Goal: Task Accomplishment & Management: Use online tool/utility

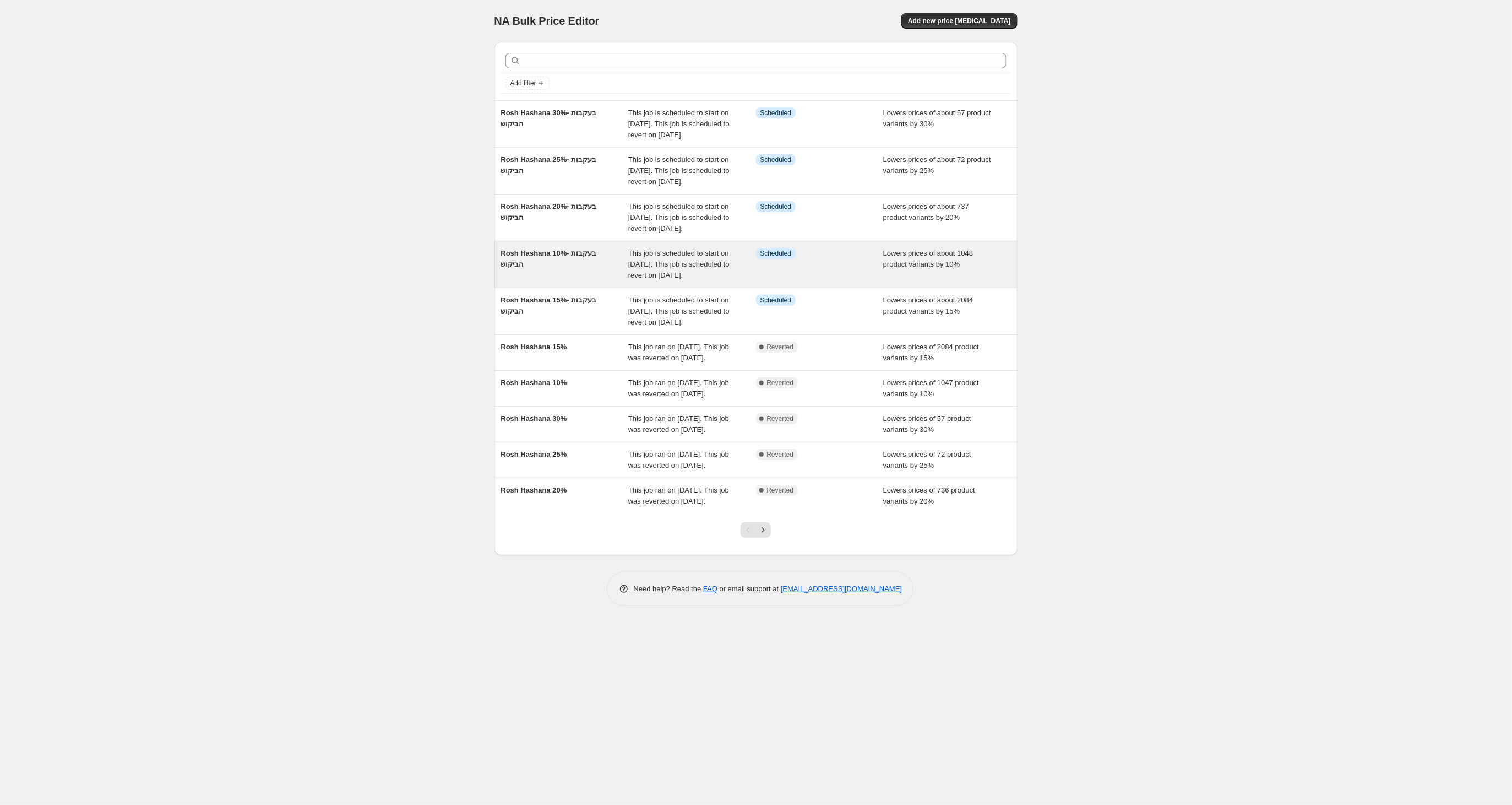
click at [587, 268] on span "Rosh Hashana 10%- בעקבות הביקוש" at bounding box center [549, 259] width 96 height 19
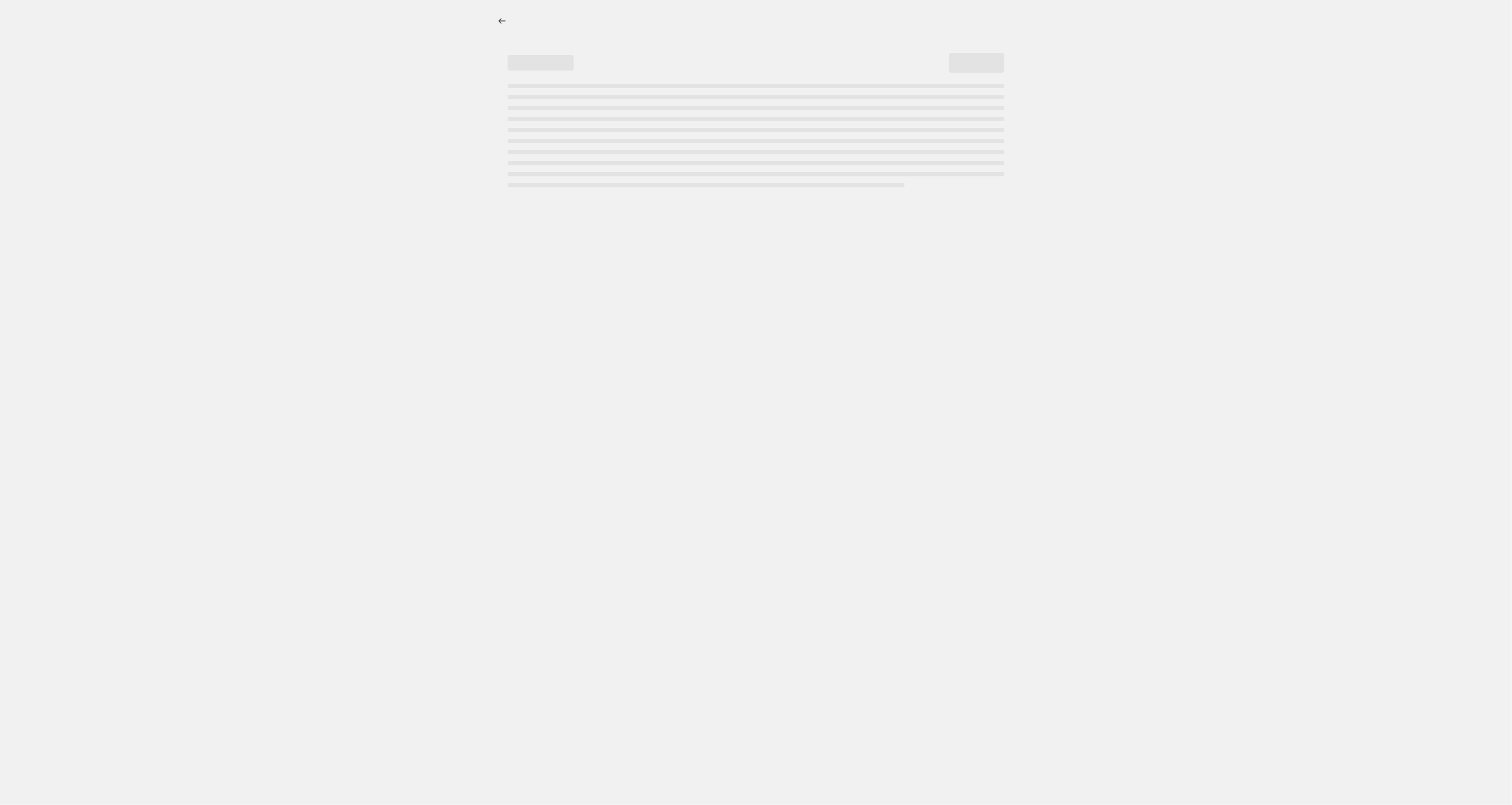
select select "percentage"
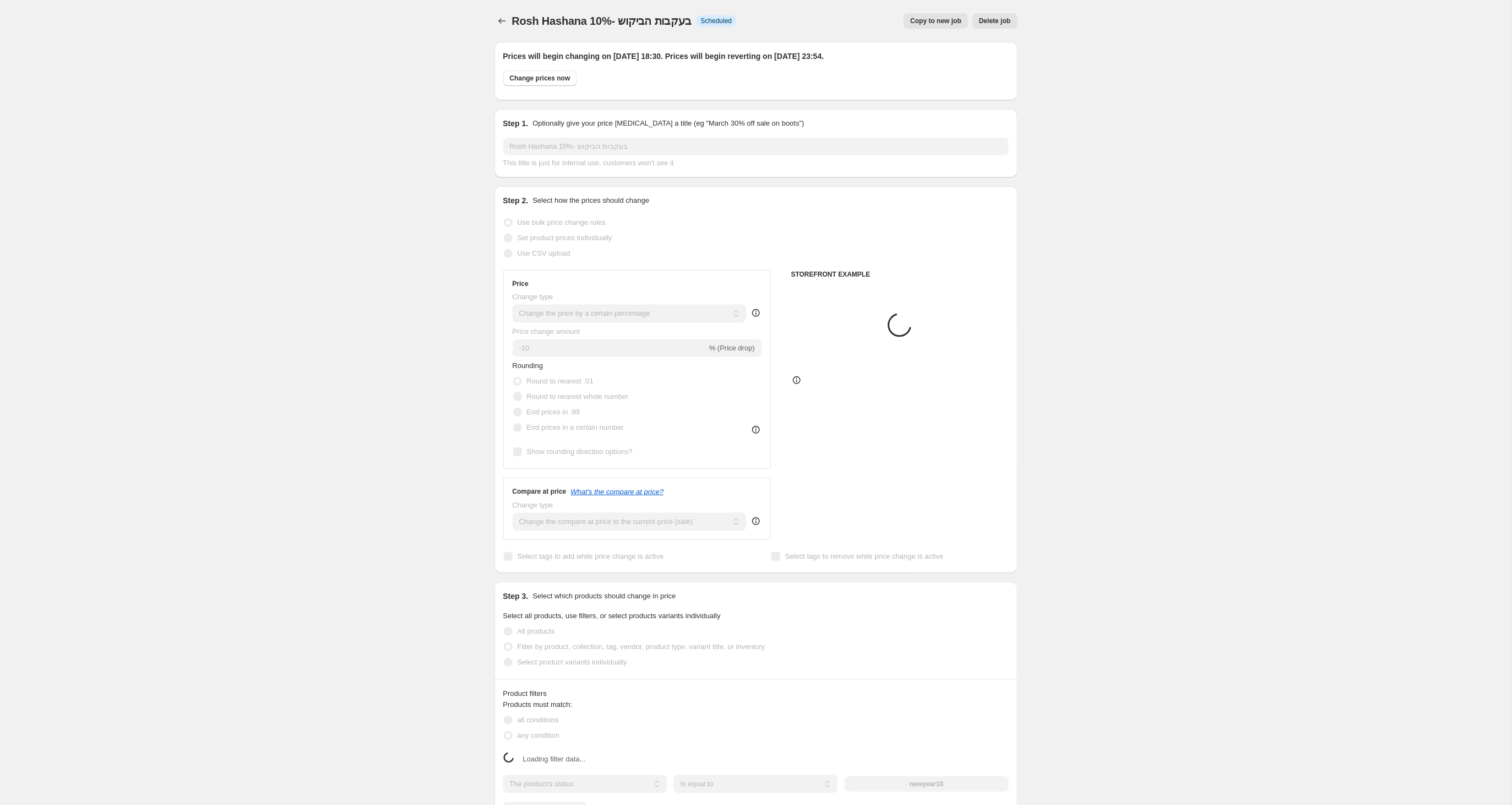
select select "tag"
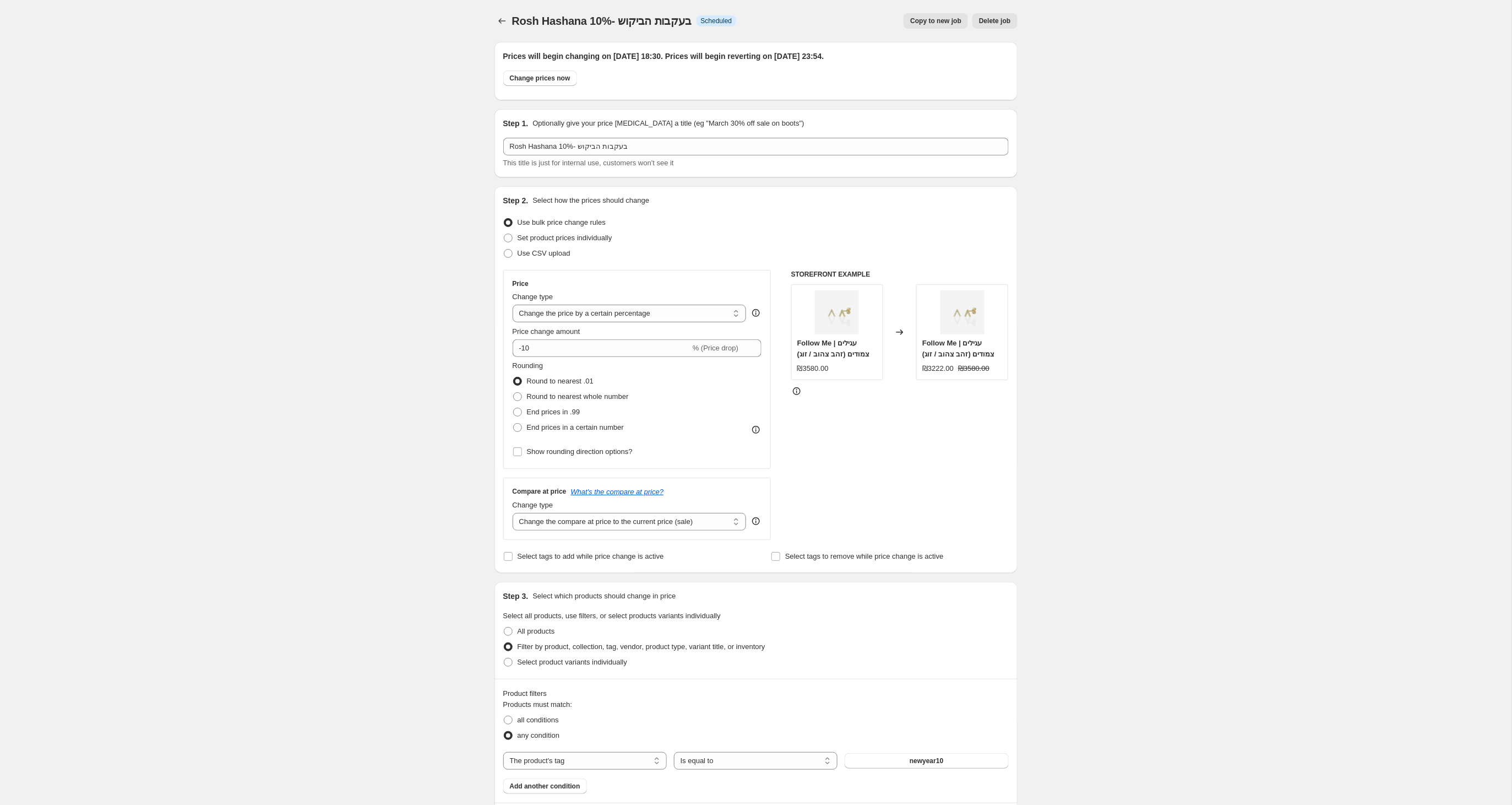
click at [996, 20] on span "Delete job" at bounding box center [995, 21] width 32 height 9
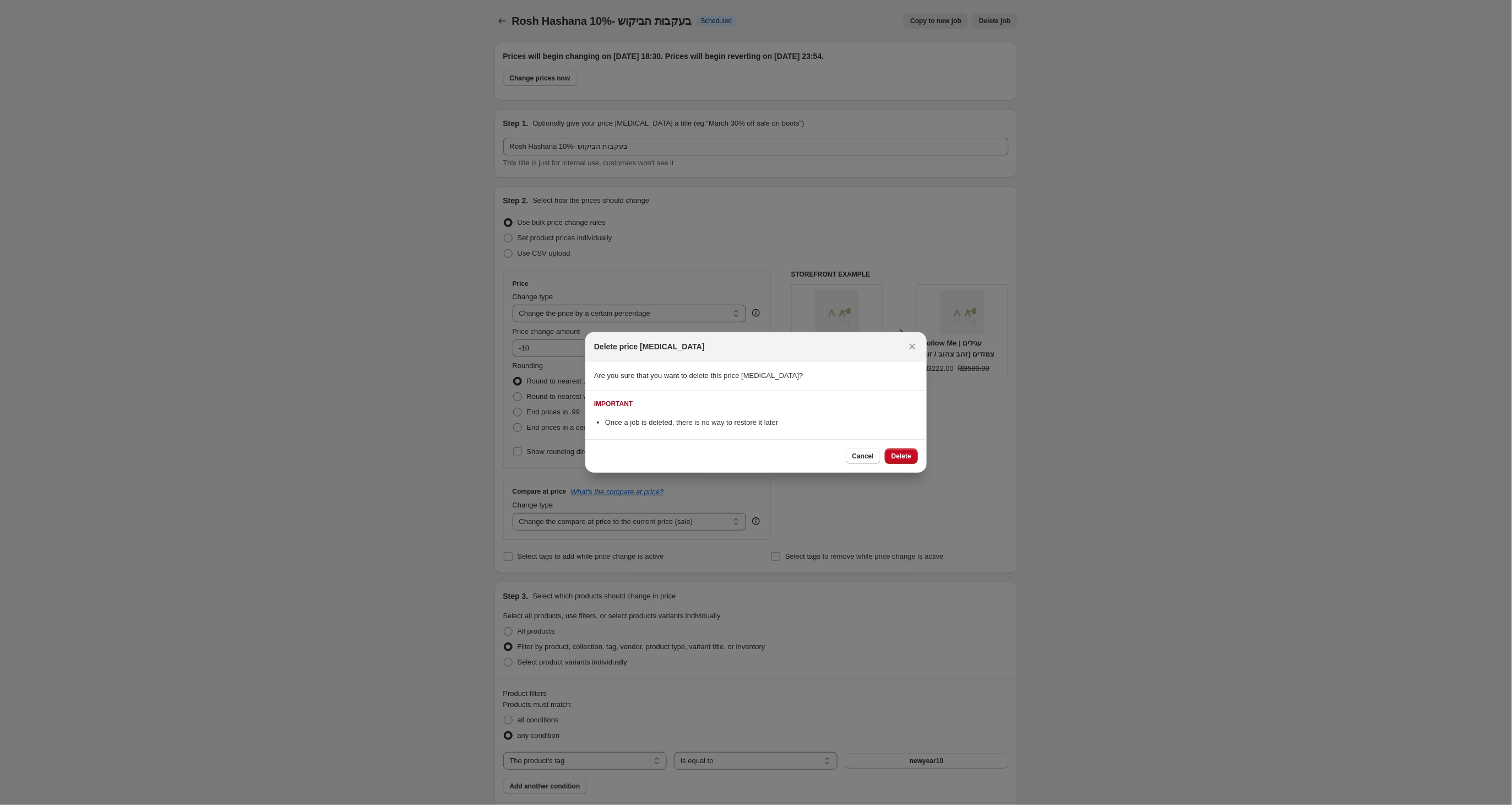
click at [909, 457] on span "Delete" at bounding box center [901, 456] width 20 height 9
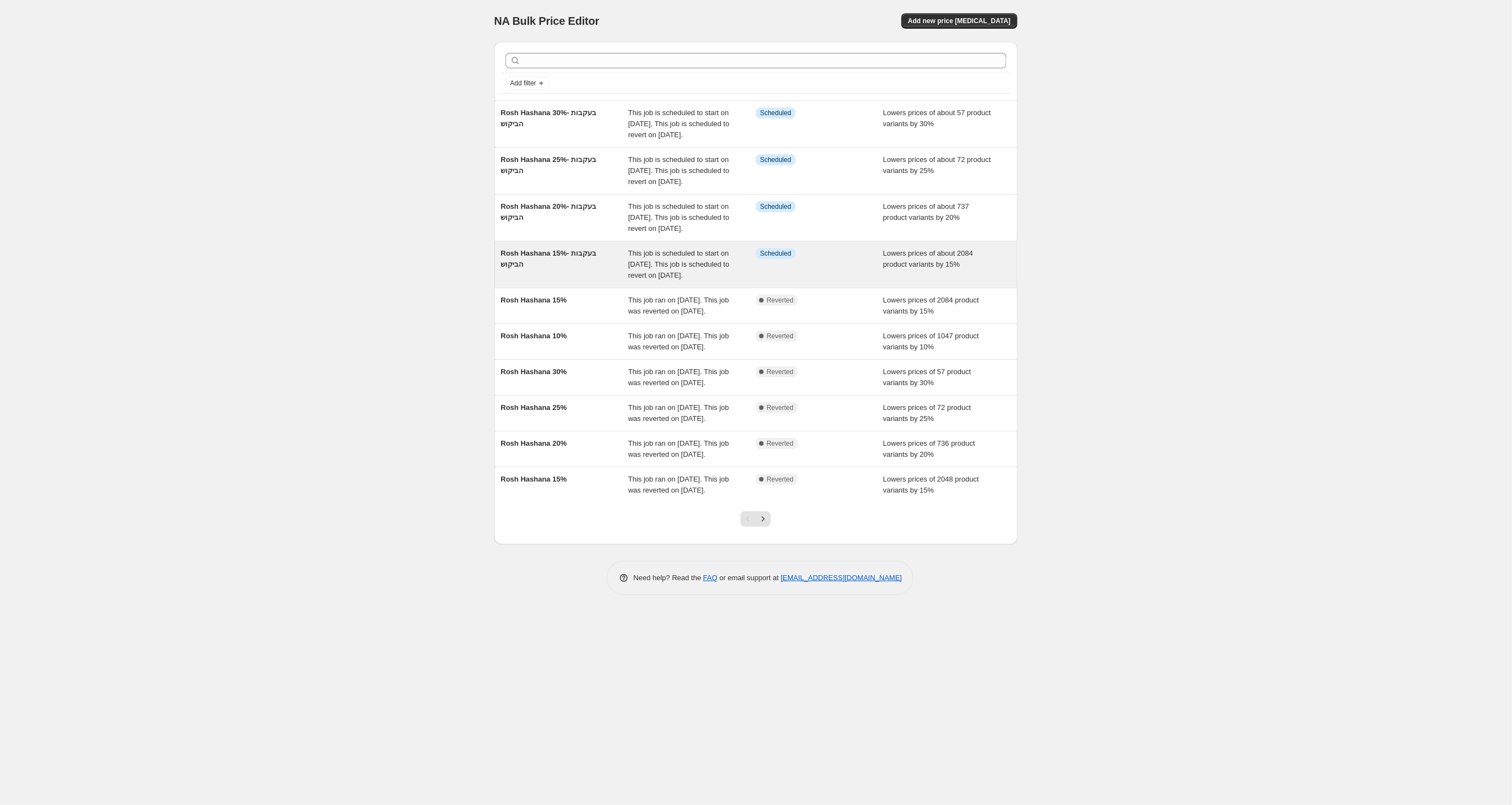
click at [589, 281] on div "Rosh Hashana 15%- בעקבות הביקוש" at bounding box center [565, 264] width 128 height 33
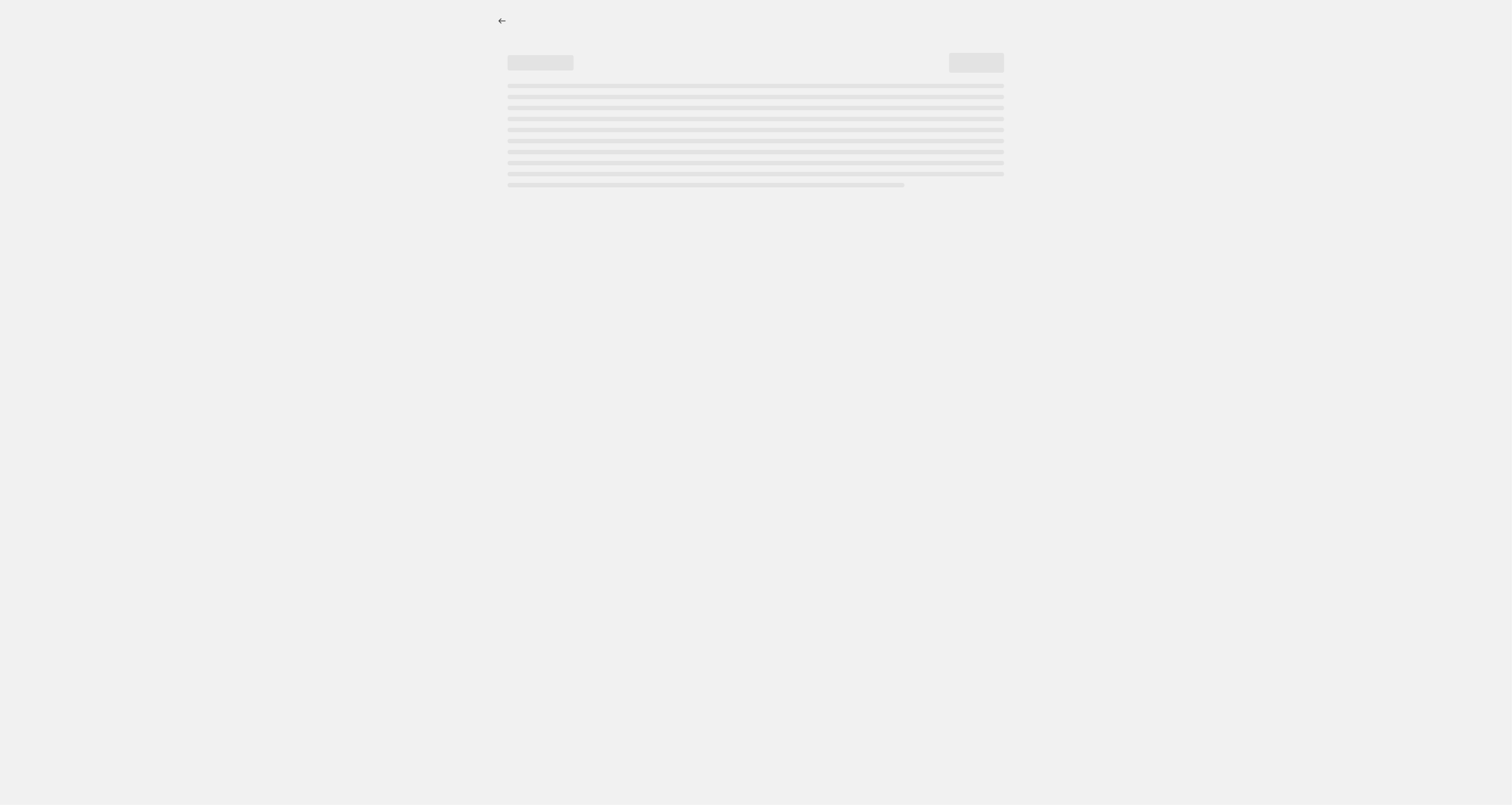
select select "percentage"
select select "tag"
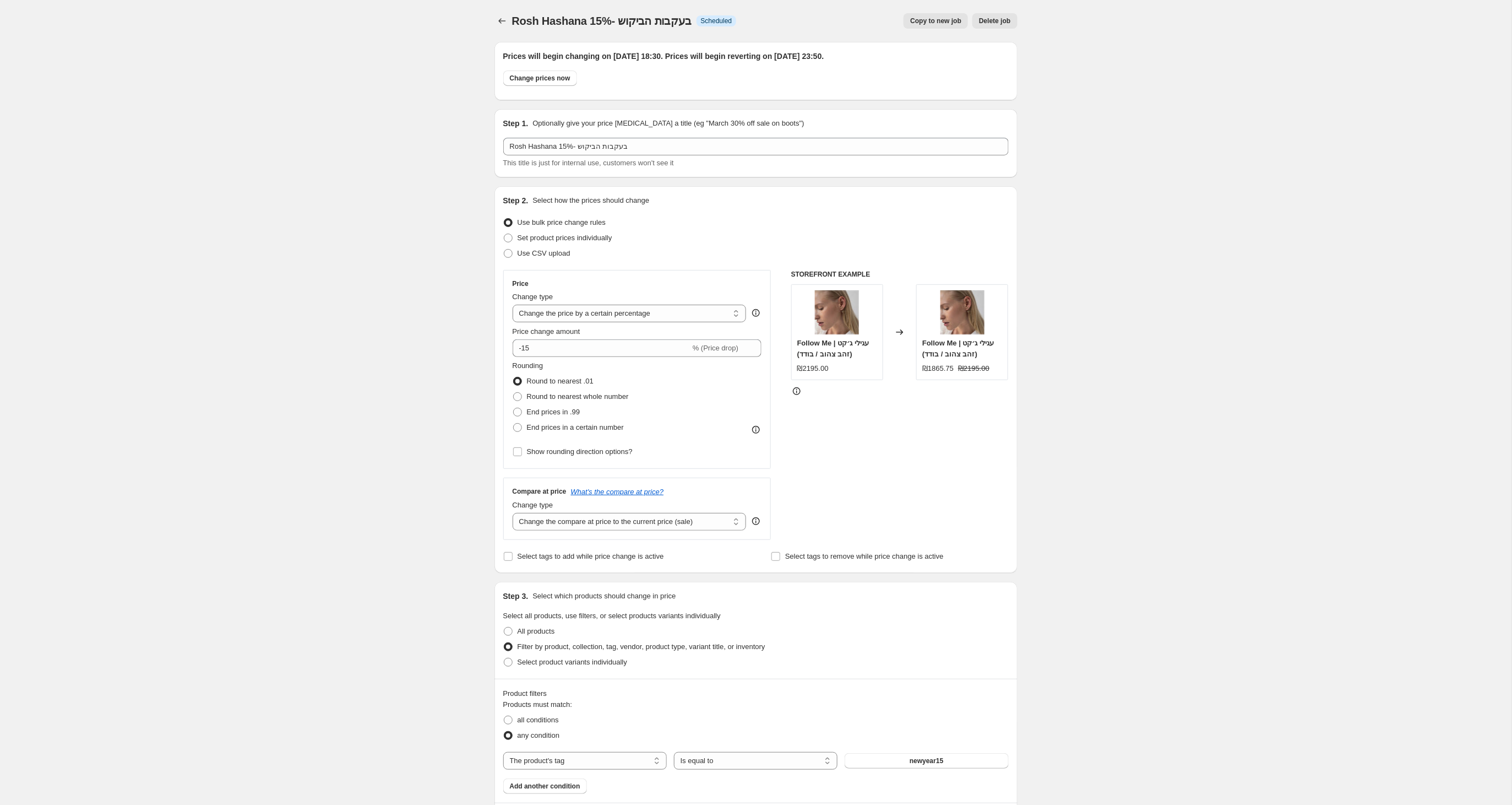
click at [996, 18] on span "Delete job" at bounding box center [995, 21] width 32 height 9
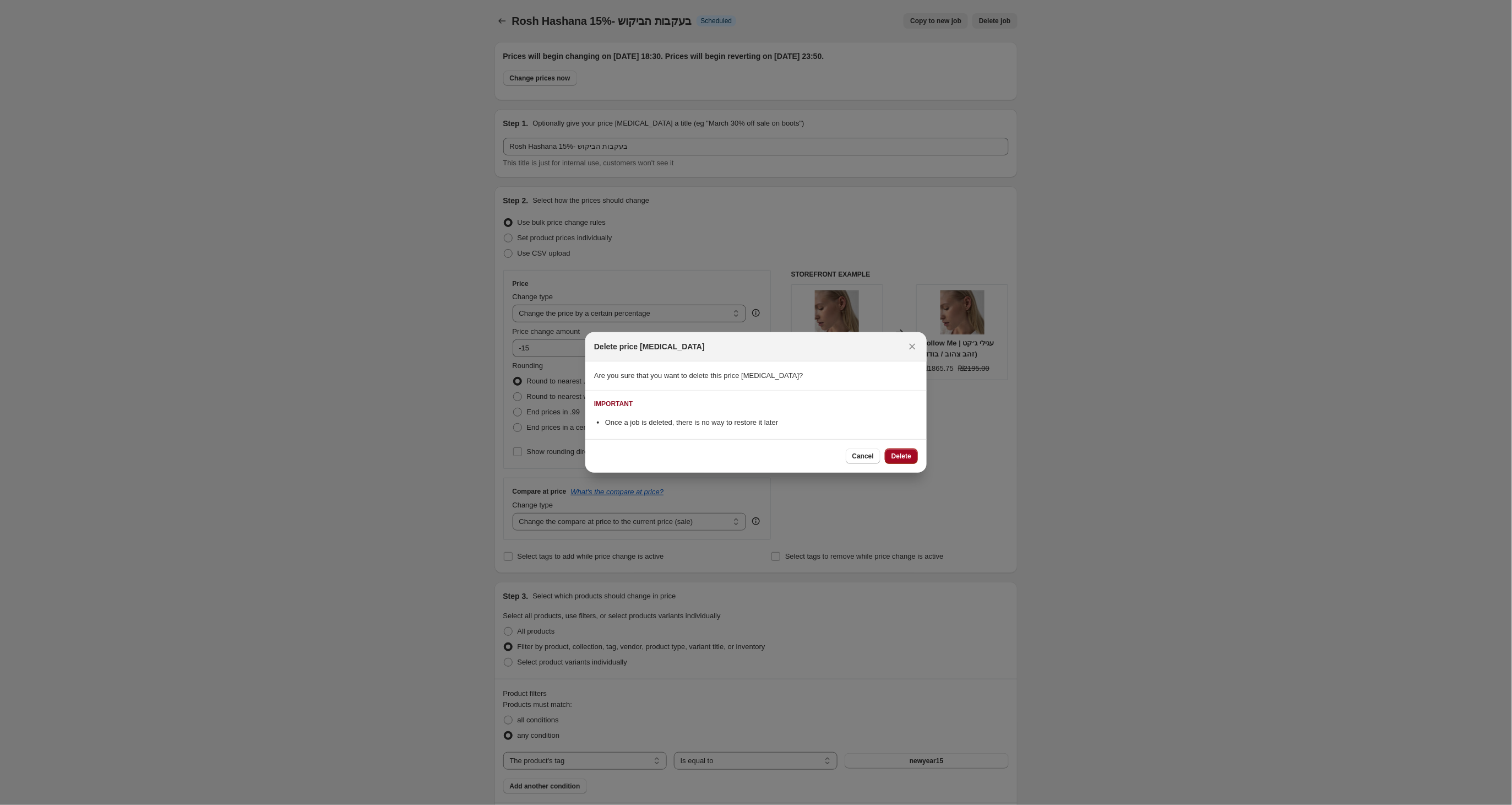
click at [901, 456] on span "Delete" at bounding box center [901, 456] width 20 height 9
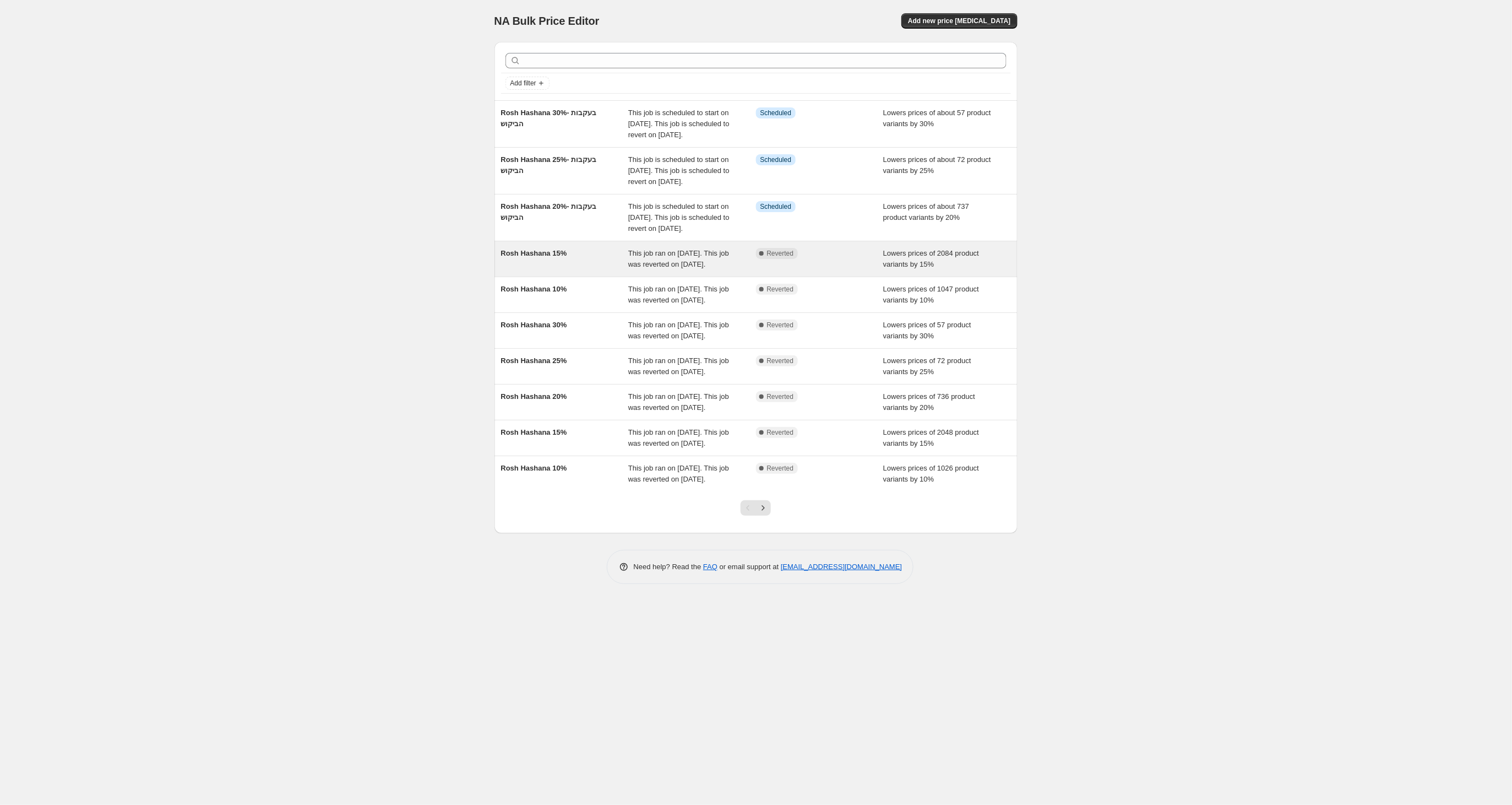
click at [554, 257] on span "Rosh Hashana 15%" at bounding box center [534, 254] width 66 height 9
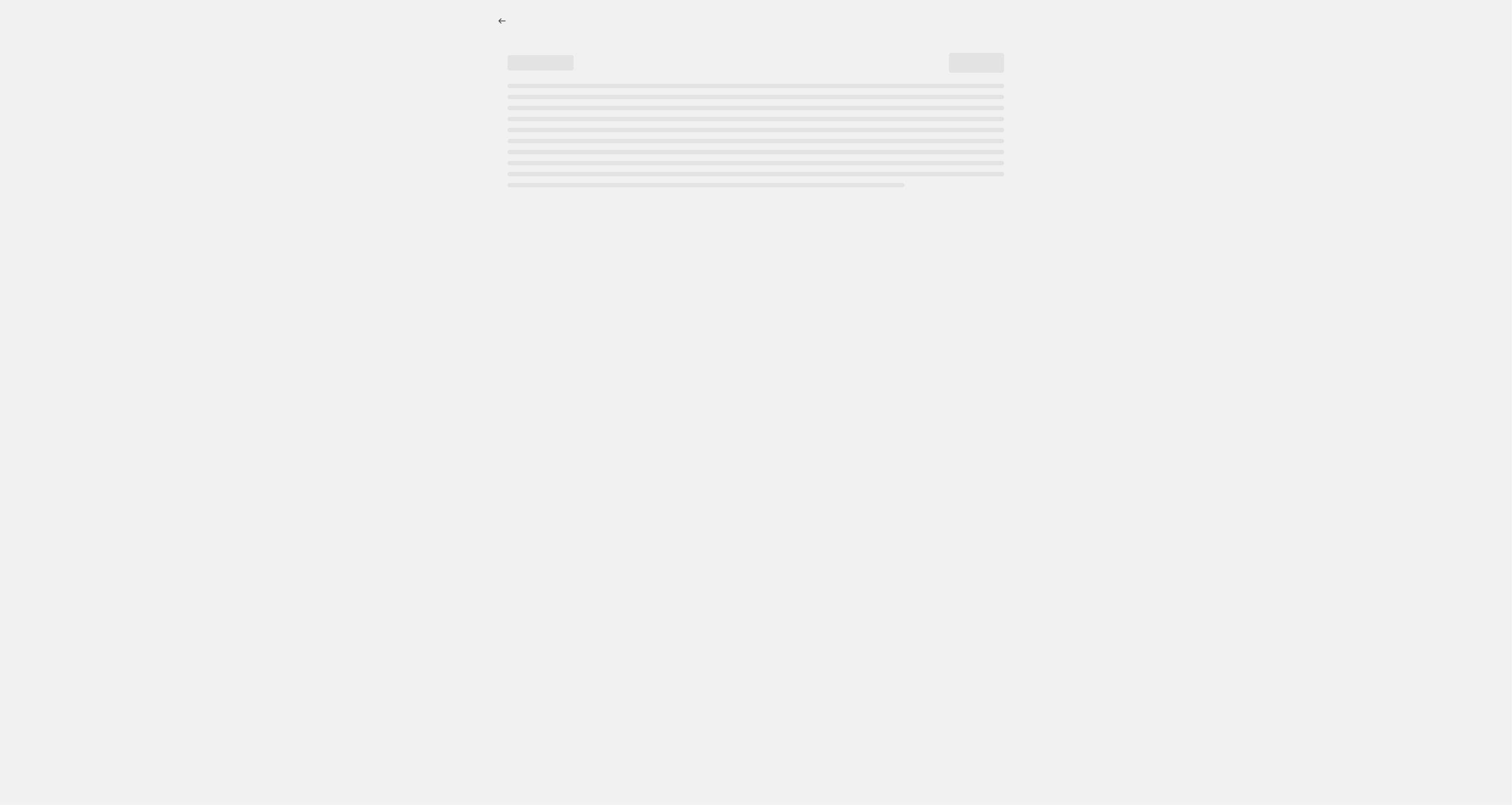
select select "percentage"
select select "tag"
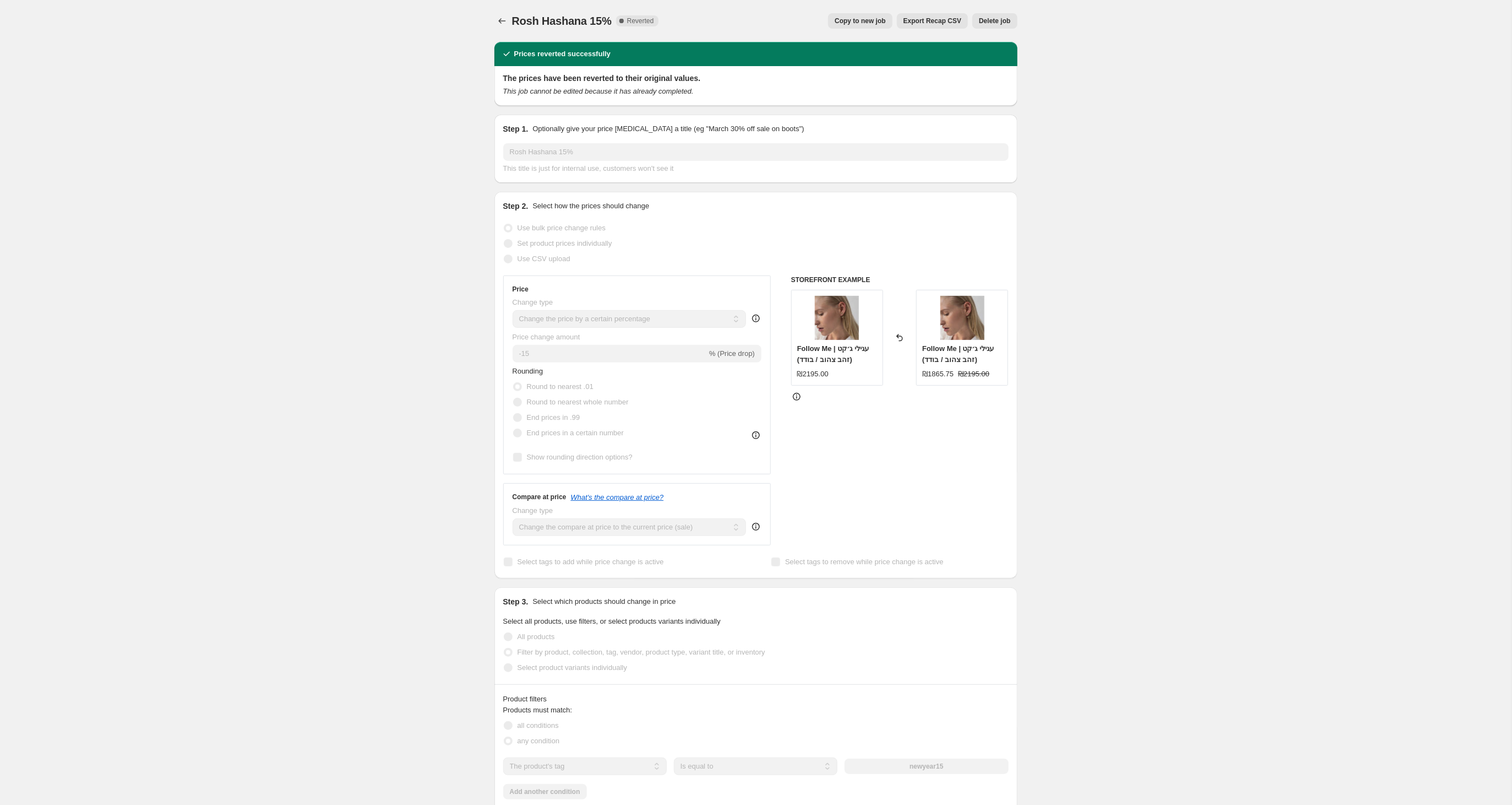
click at [856, 16] on button "Copy to new job" at bounding box center [861, 21] width 64 height 15
select select "percentage"
select select "tag"
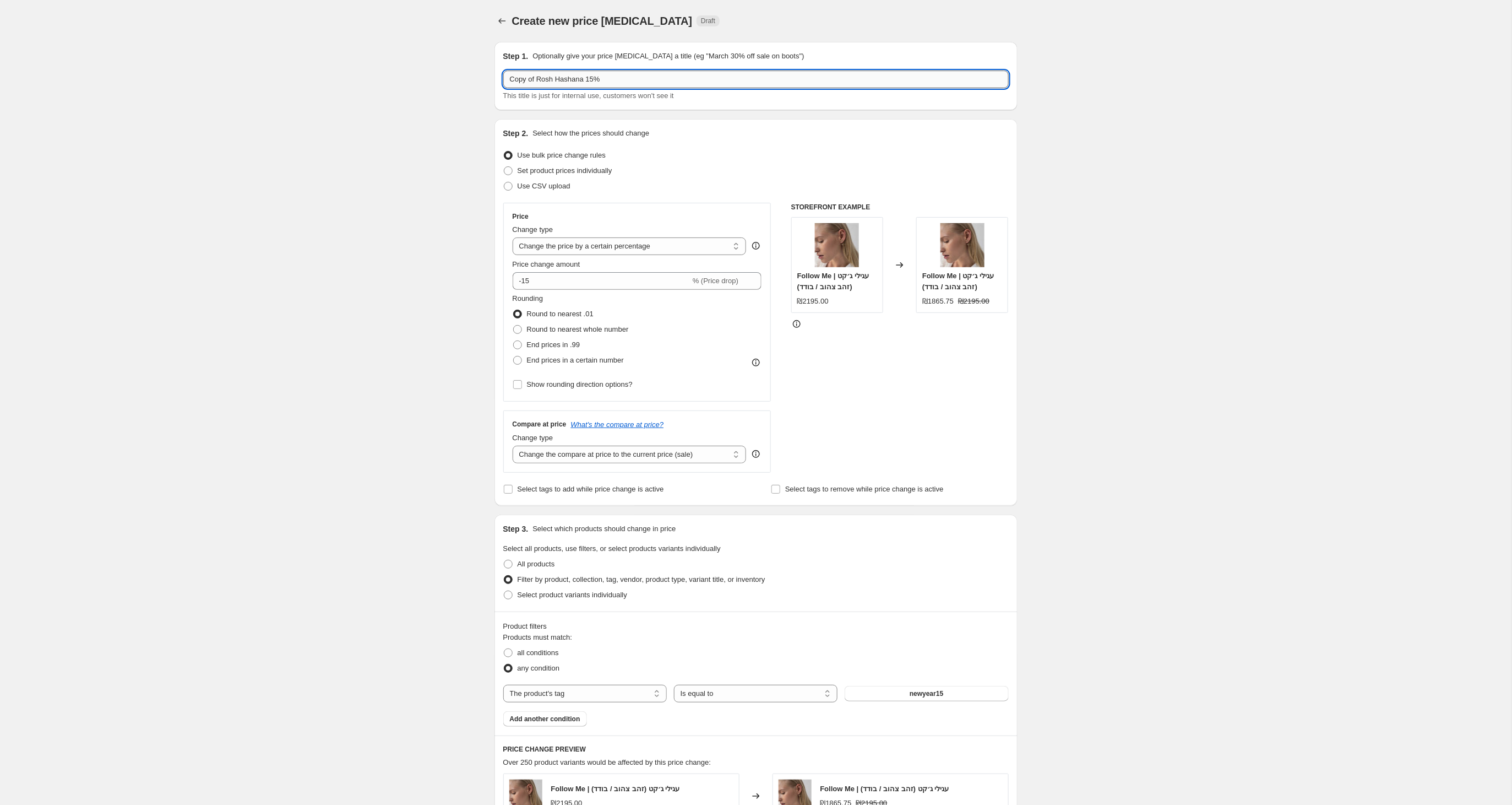
drag, startPoint x: 537, startPoint y: 79, endPoint x: 507, endPoint y: 82, distance: 30.1
click at [507, 82] on input "Copy of Rosh Hashana 15%" at bounding box center [756, 79] width 506 height 18
drag, startPoint x: 578, startPoint y: 80, endPoint x: 576, endPoint y: 86, distance: 6.3
click at [576, 84] on input "Rosh Hashana 15%" at bounding box center [756, 79] width 506 height 18
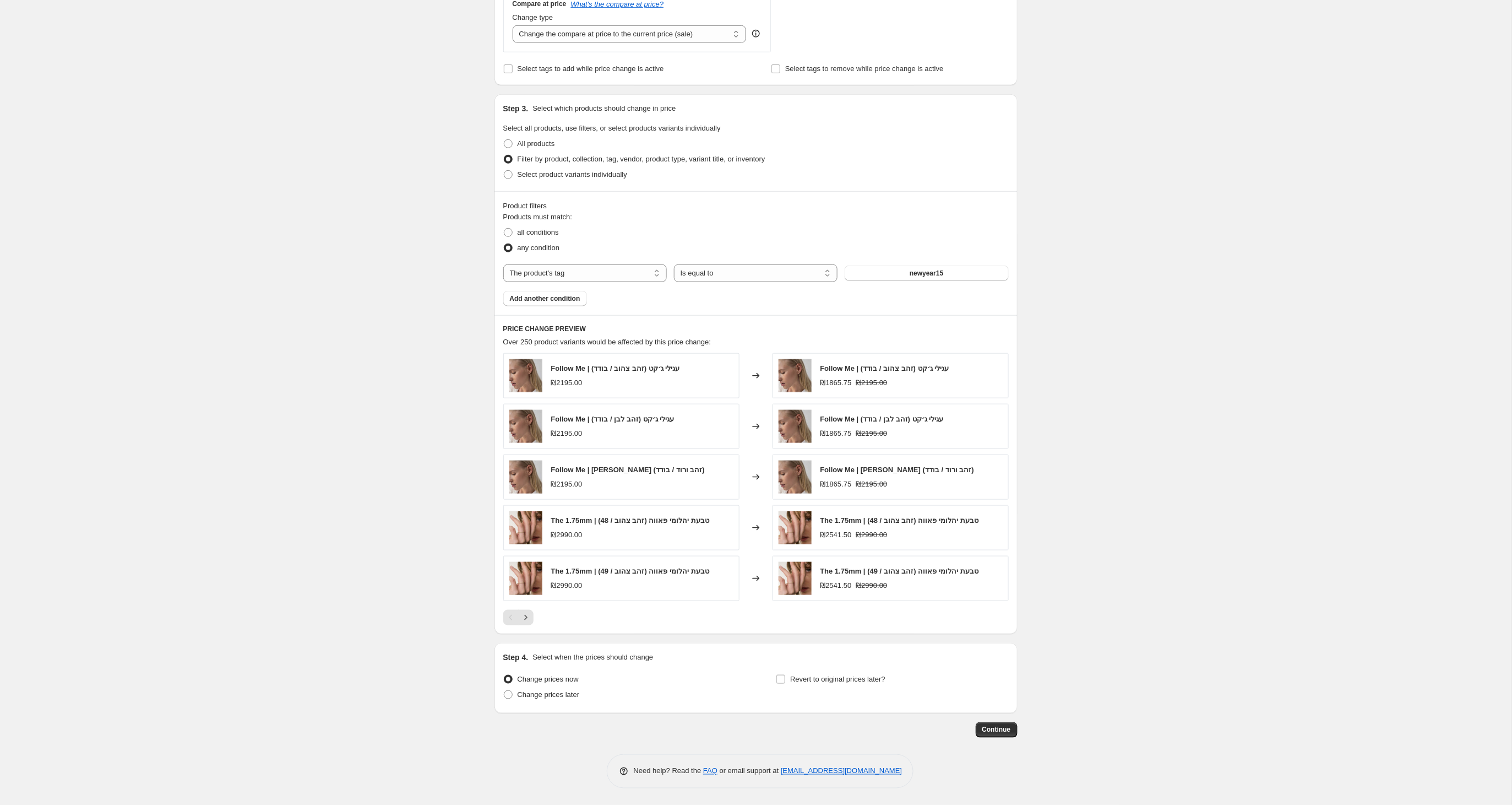
scroll to position [423, 0]
type input "Rosh Hashana 15%- בעקבות הביקוש"
click at [896, 277] on button "newyear15" at bounding box center [926, 273] width 163 height 15
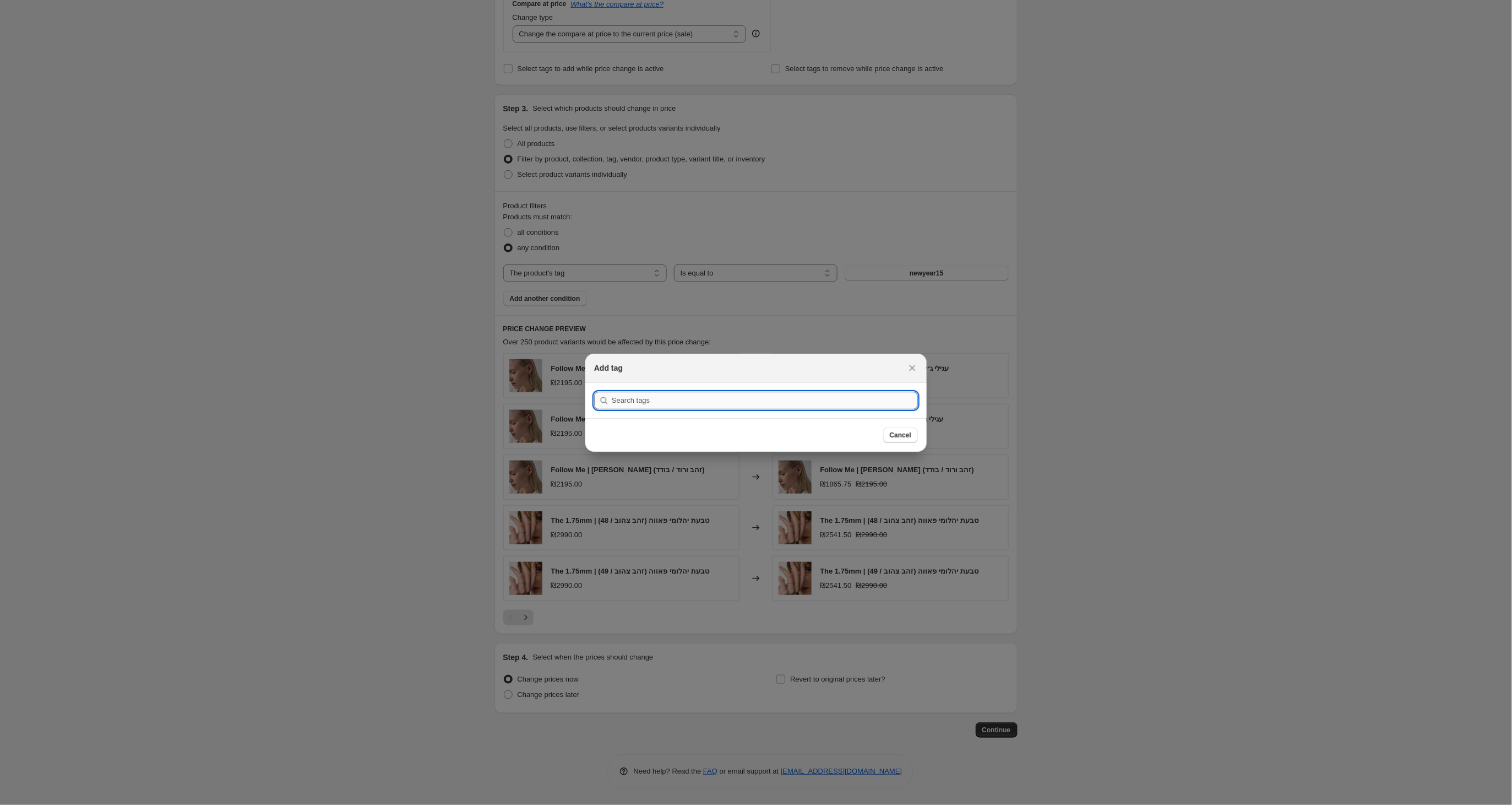
click at [727, 395] on input ":r9r:" at bounding box center [765, 400] width 306 height 18
type input "מ"
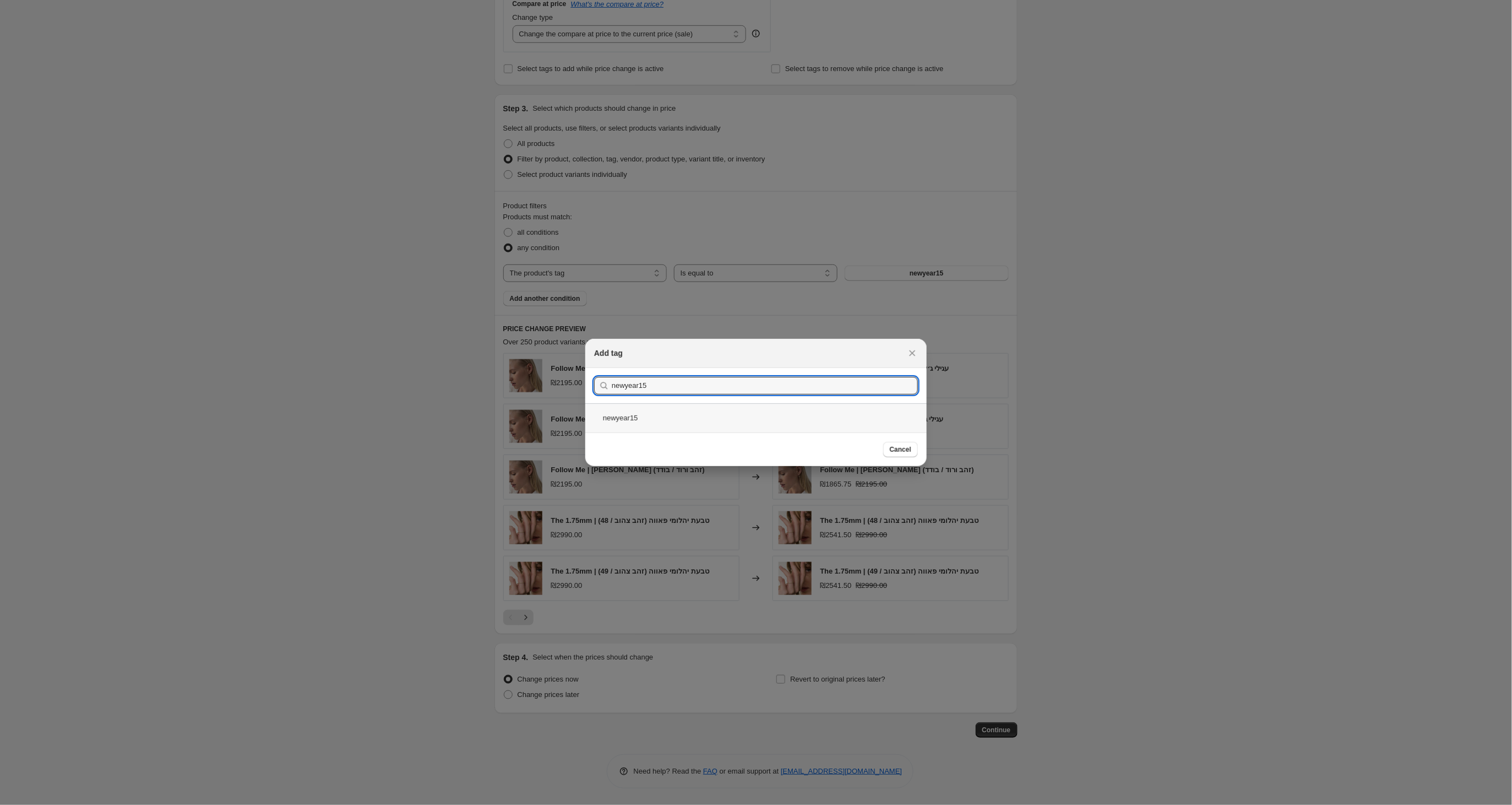
type input "newyear15"
drag, startPoint x: 633, startPoint y: 416, endPoint x: 655, endPoint y: 420, distance: 22.4
click at [633, 416] on div "newyear15" at bounding box center [756, 418] width 342 height 29
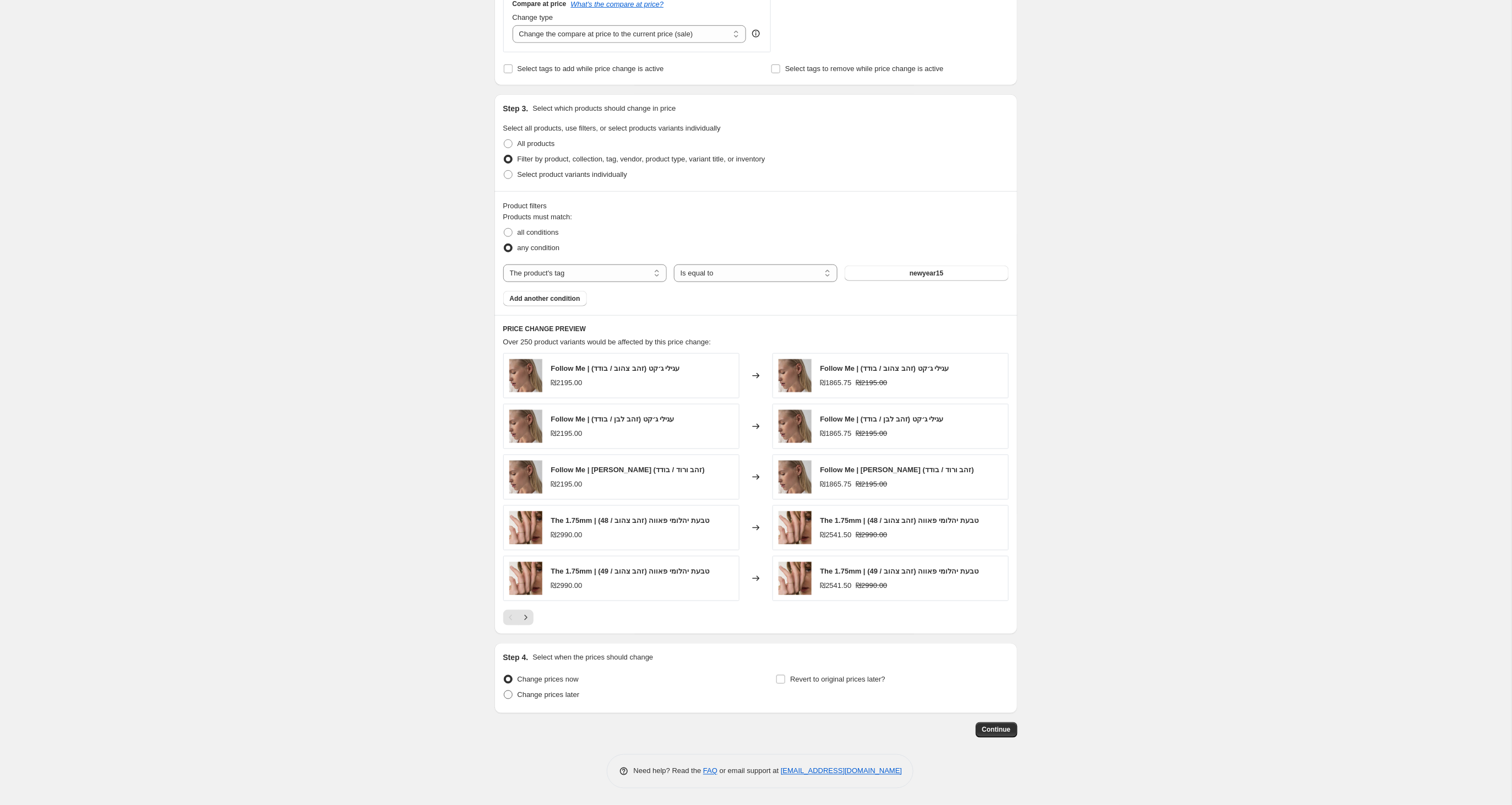
click at [509, 696] on span at bounding box center [508, 694] width 9 height 9
click at [504, 691] on input "Change prices later" at bounding box center [504, 690] width 1 height 1
radio input "true"
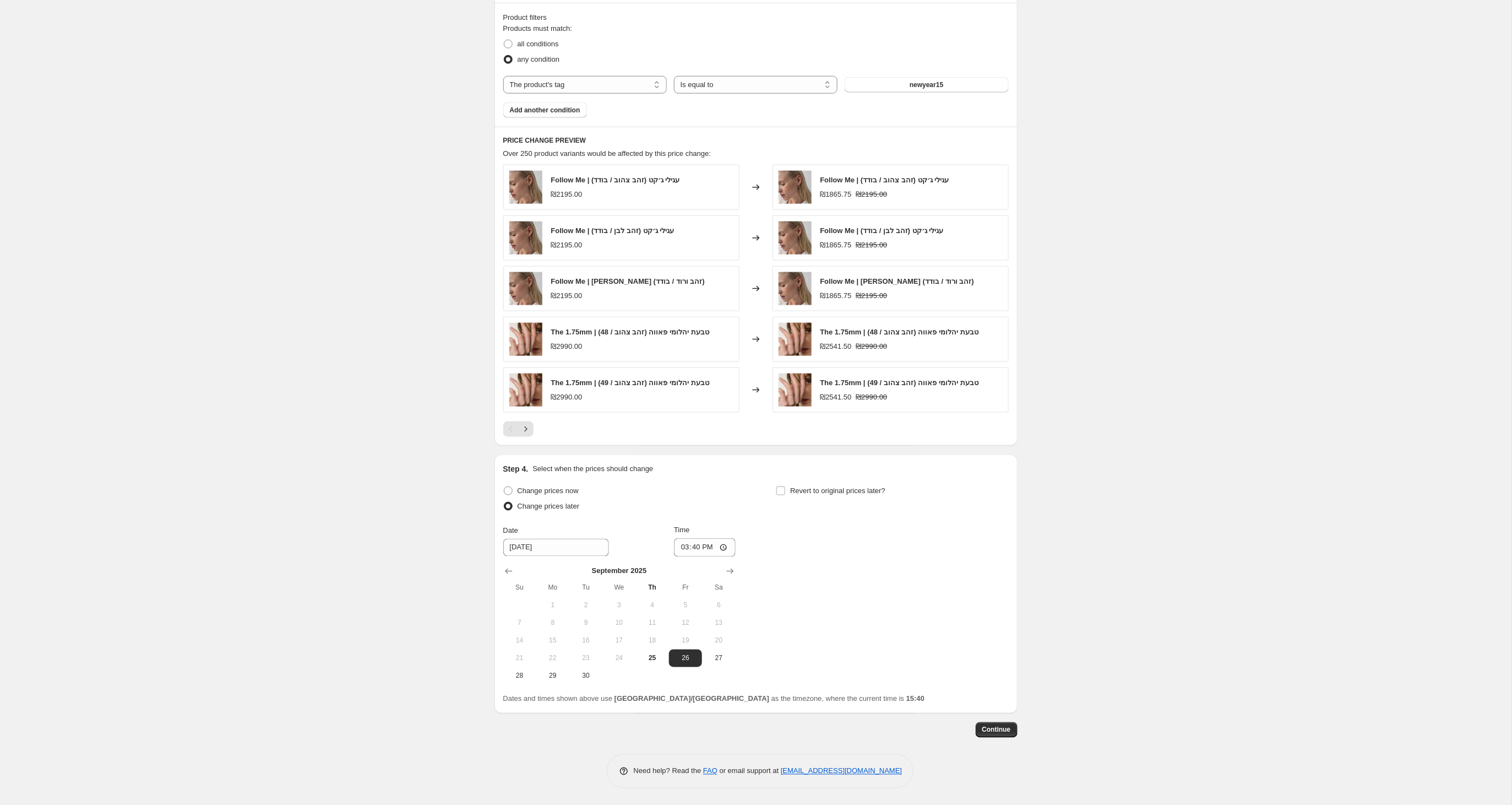
scroll to position [612, 0]
click at [651, 659] on span "25" at bounding box center [653, 658] width 24 height 9
type input "9/25/2025"
click at [707, 547] on input "15:40" at bounding box center [704, 547] width 61 height 19
click at [725, 545] on input "18:40" at bounding box center [704, 547] width 61 height 19
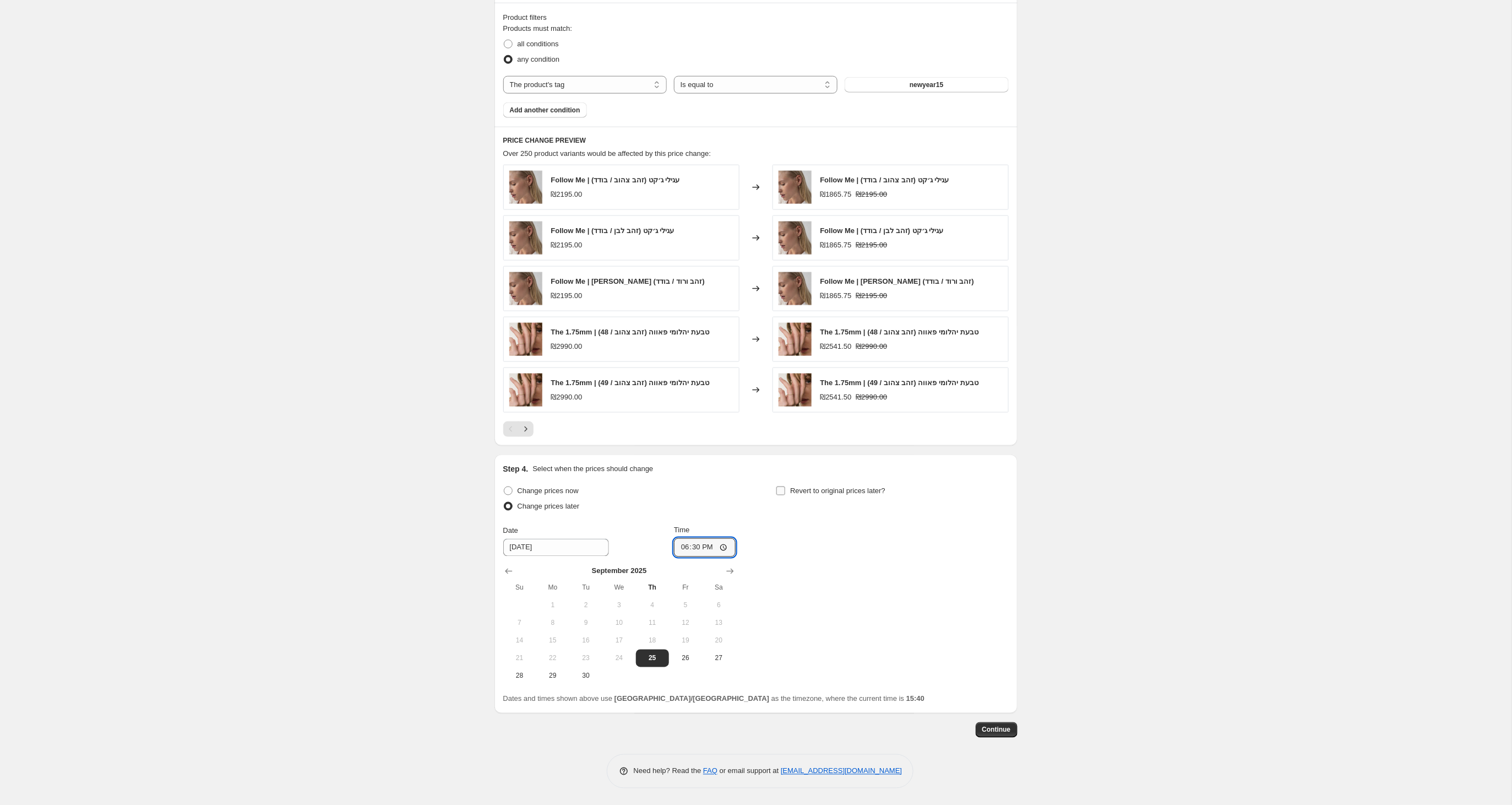
type input "18:30"
click at [785, 492] on input "Revert to original prices later?" at bounding box center [780, 491] width 9 height 9
checkbox input "true"
drag, startPoint x: 784, startPoint y: 572, endPoint x: 777, endPoint y: 594, distance: 23.1
click at [783, 572] on icon "Show previous month, September 2025" at bounding box center [782, 571] width 11 height 11
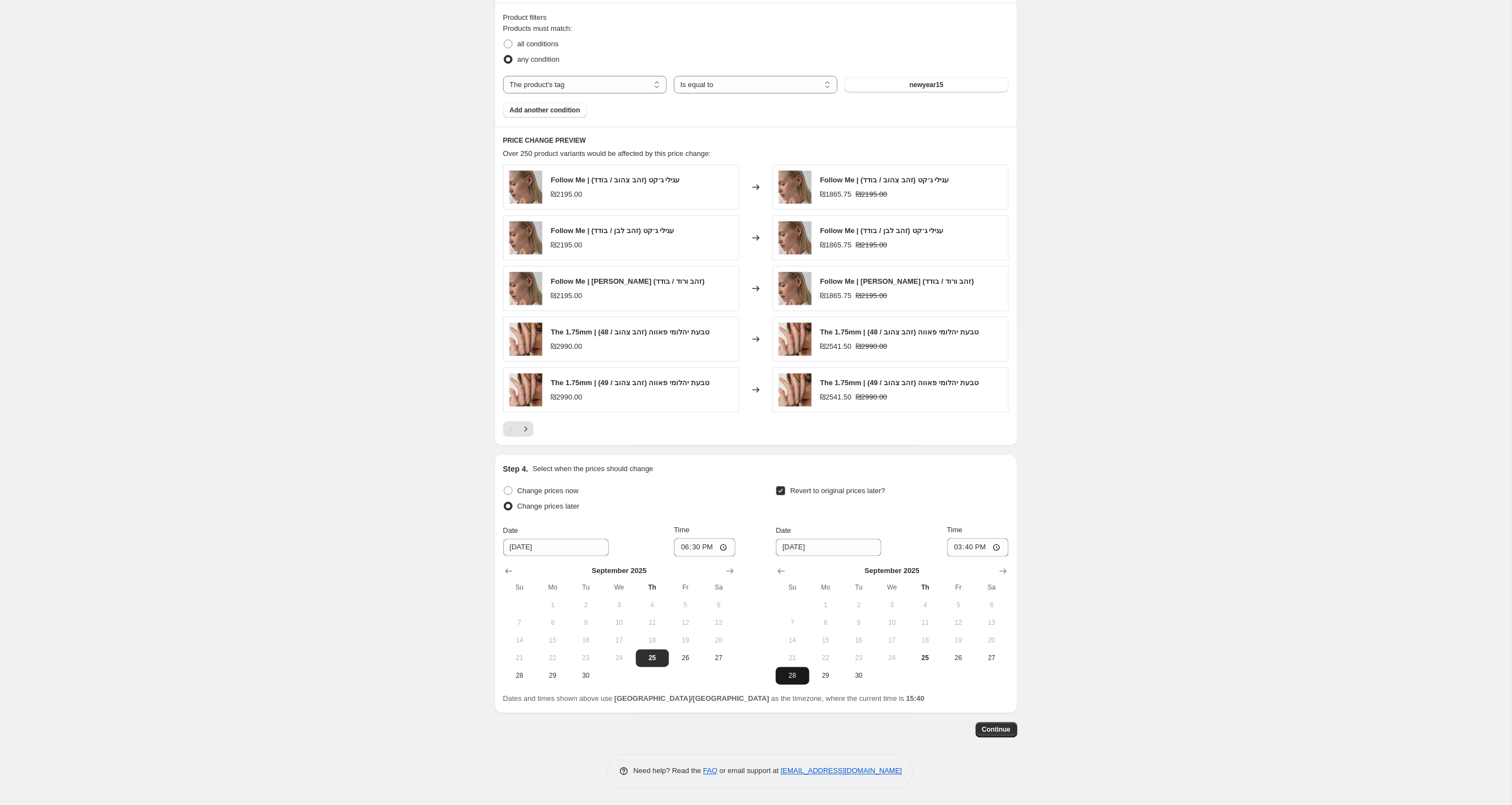
click at [797, 679] on span "28" at bounding box center [792, 675] width 24 height 9
type input "9/28/2025"
click at [983, 549] on input "15:40" at bounding box center [977, 547] width 61 height 19
click at [993, 548] on input "23:40" at bounding box center [977, 547] width 61 height 19
type input "23:55"
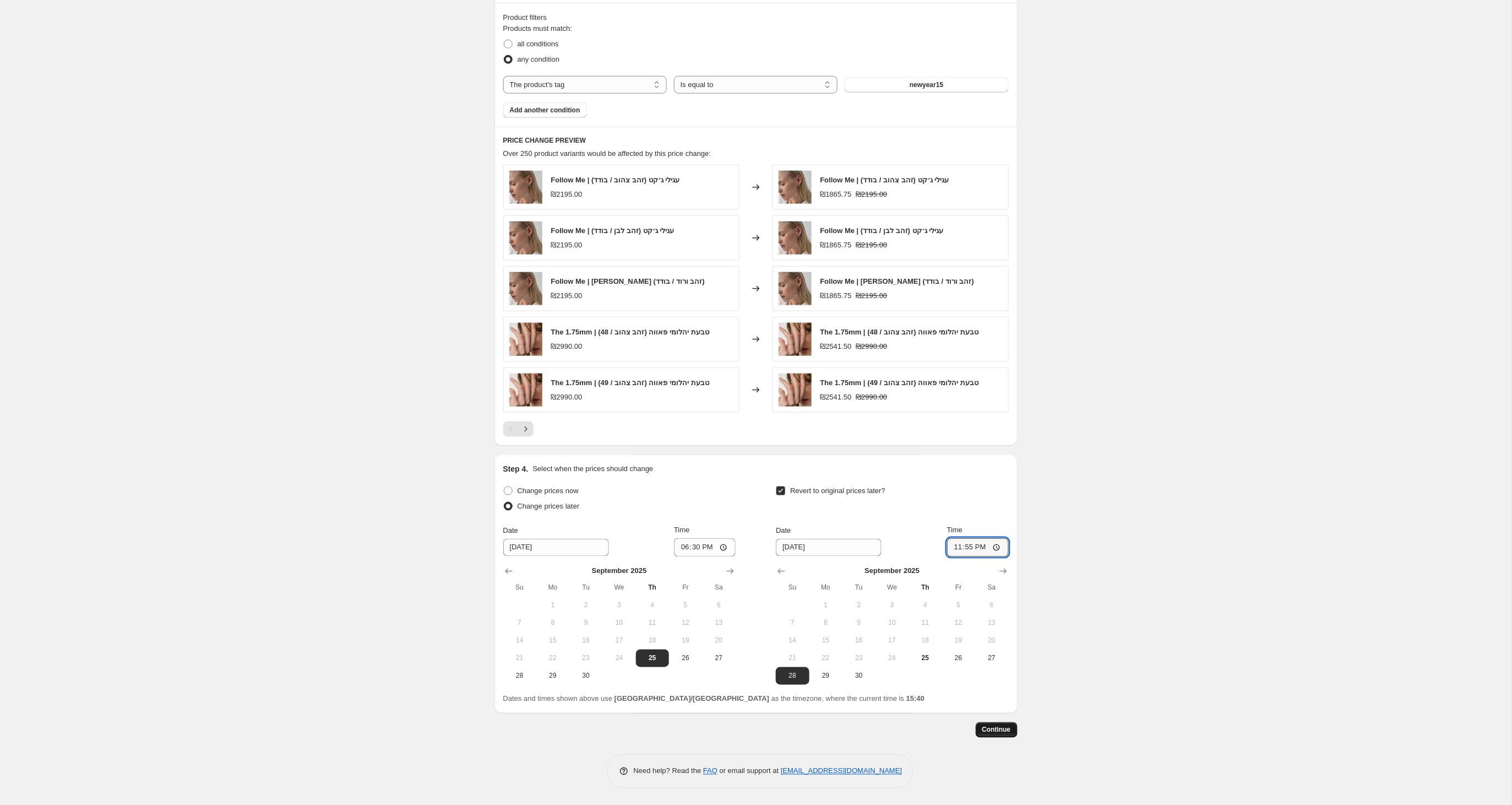
click at [985, 730] on span "Continue" at bounding box center [996, 730] width 29 height 9
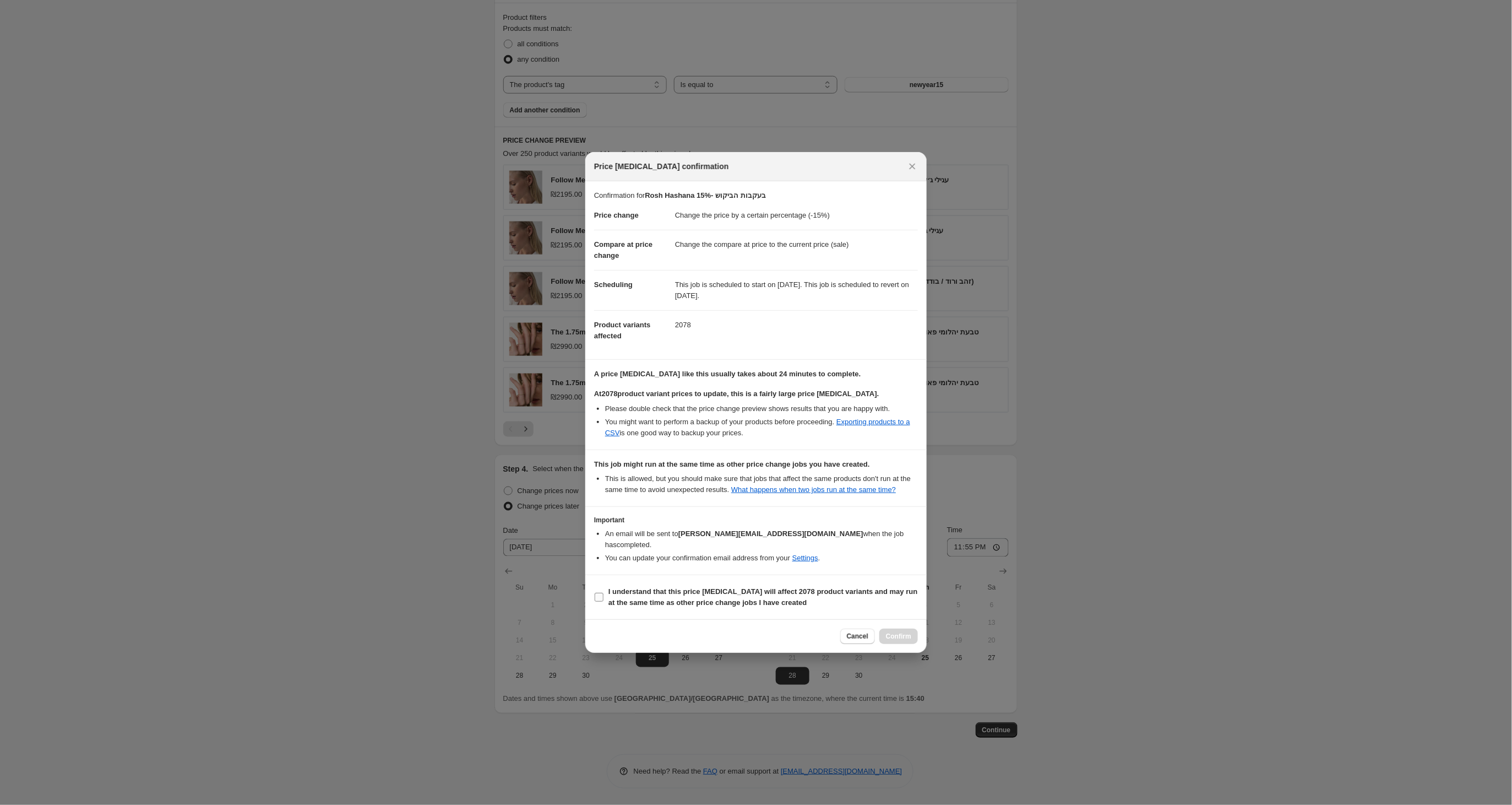
click at [595, 600] on input "I understand that this price change job will affect 2078 product variants and m…" at bounding box center [599, 597] width 9 height 9
checkbox input "true"
click at [897, 640] on span "Confirm" at bounding box center [899, 636] width 26 height 9
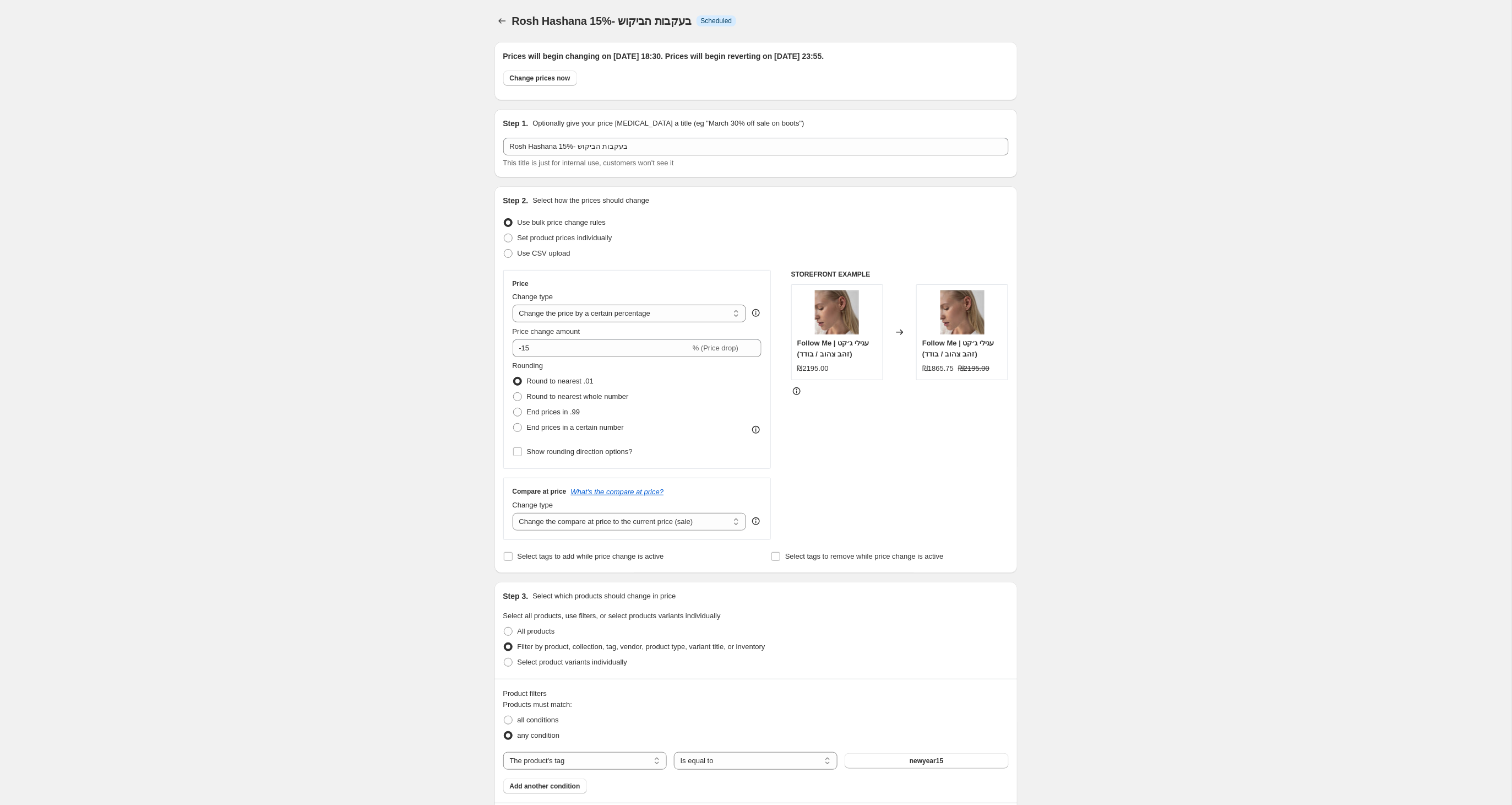
type input "Rosh Hashana 15%- בעקבות הביקוש"
click at [503, 21] on icon "Price change jobs" at bounding box center [502, 21] width 7 height 5
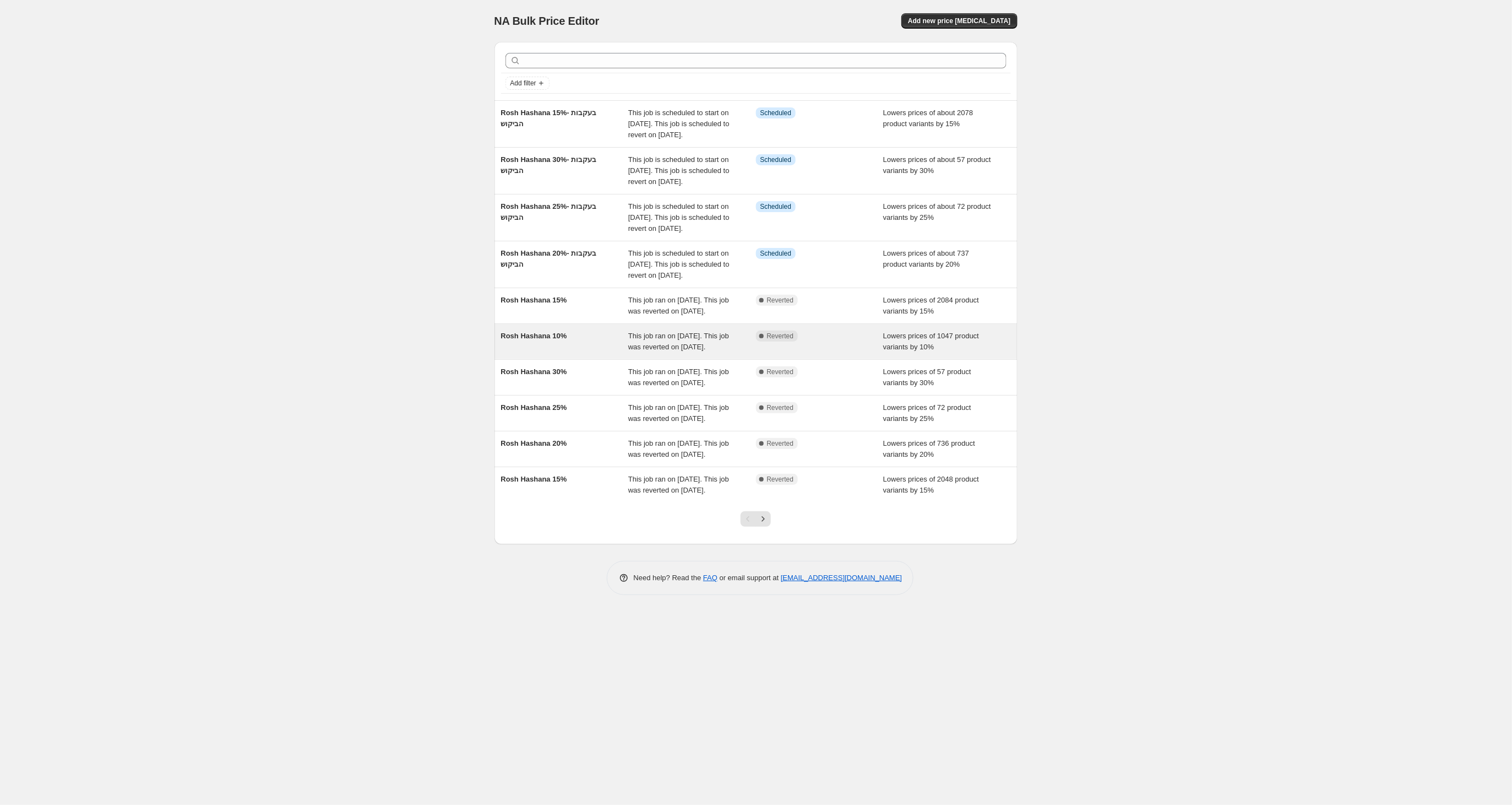
click at [545, 340] on span "Rosh Hashana 10%" at bounding box center [534, 336] width 66 height 9
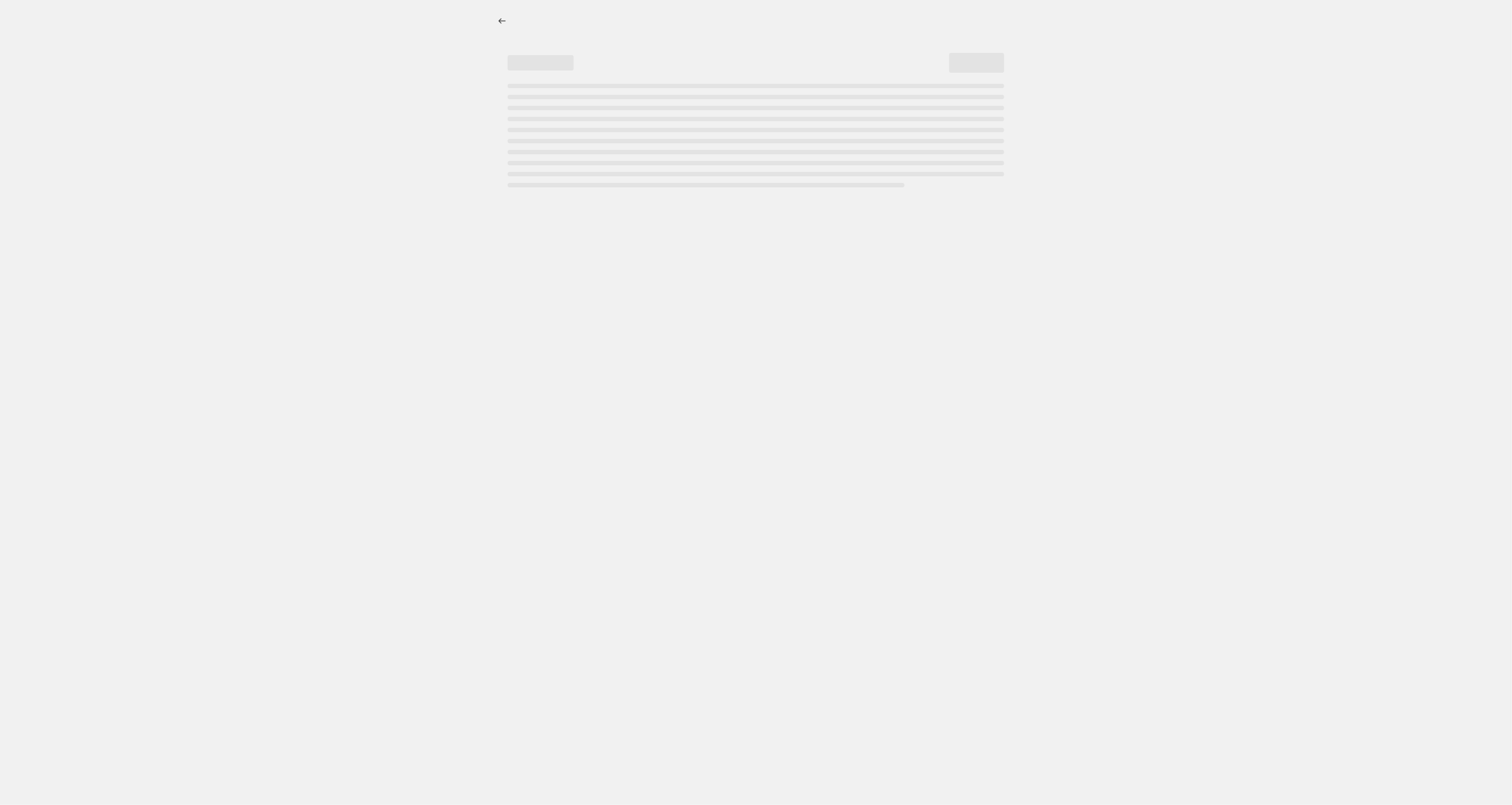
select select "percentage"
select select "tag"
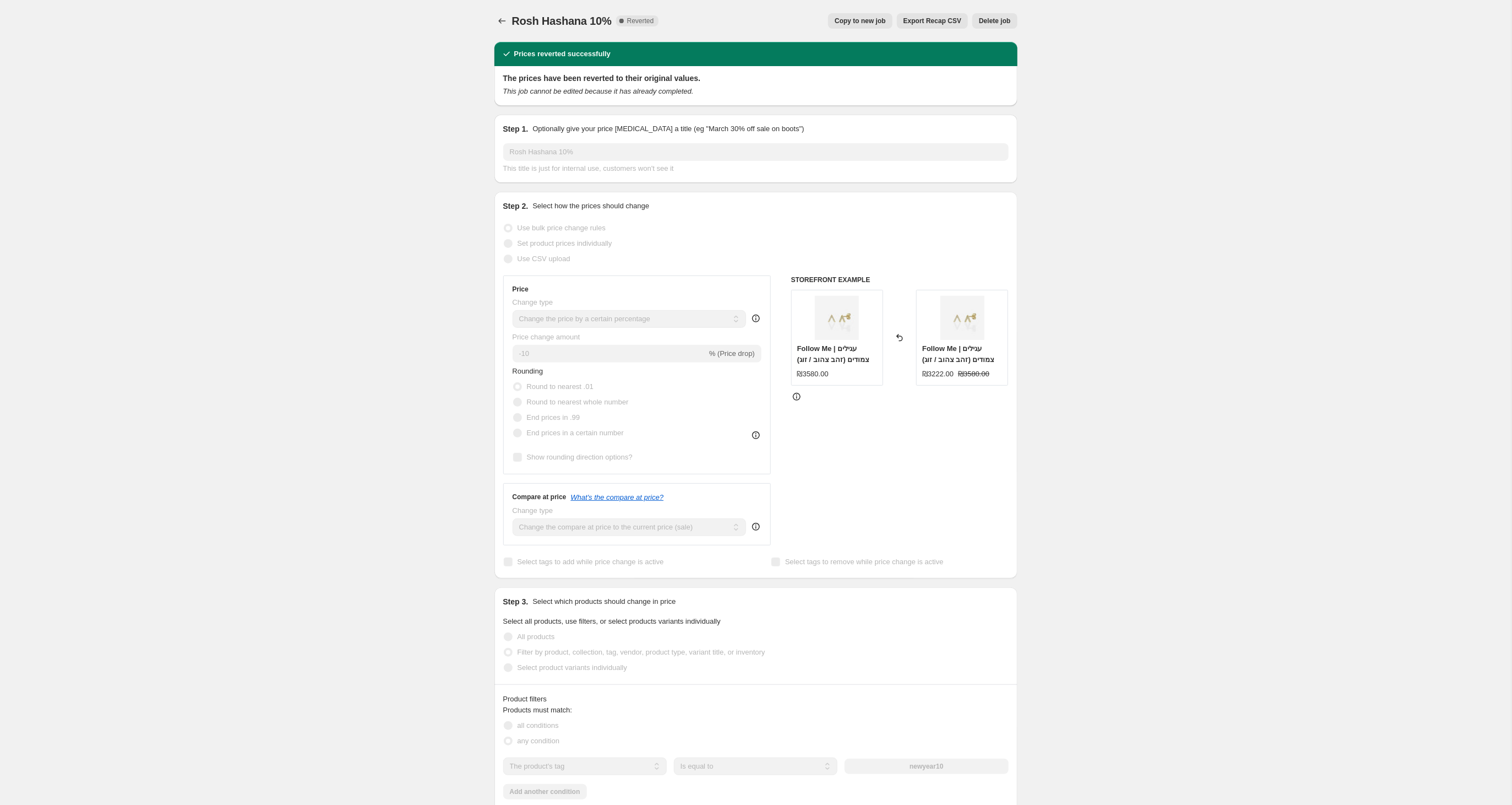
click at [849, 19] on span "Copy to new job" at bounding box center [860, 21] width 51 height 9
select select "percentage"
select select "tag"
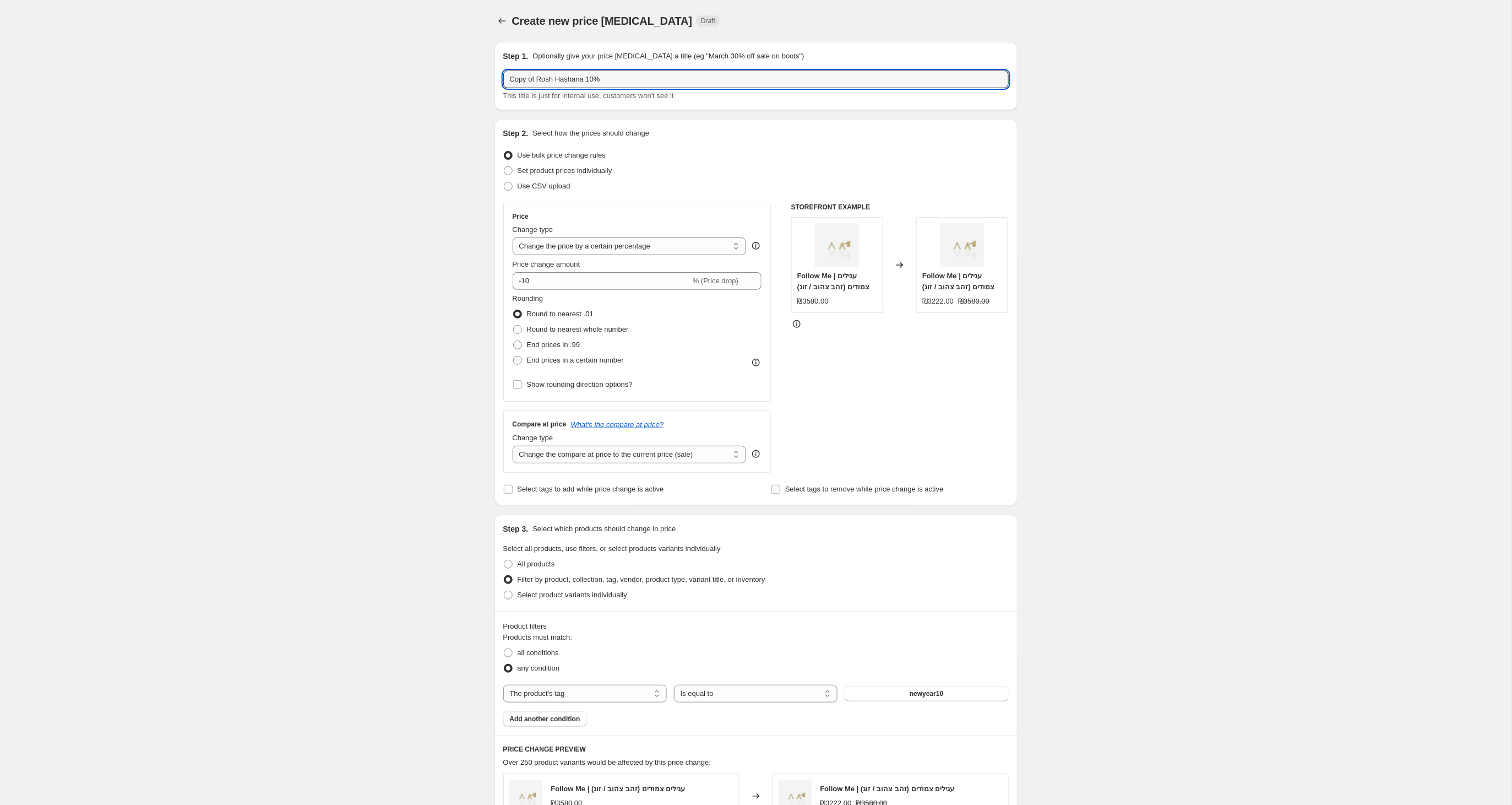
drag, startPoint x: 513, startPoint y: 81, endPoint x: 494, endPoint y: 81, distance: 19.0
click at [495, 81] on div "Step 1. Optionally give your price change job a title (eg "March 30% off sale o…" at bounding box center [756, 76] width 523 height 68
click at [577, 83] on input "Rosh Hashana 10%" at bounding box center [756, 79] width 506 height 18
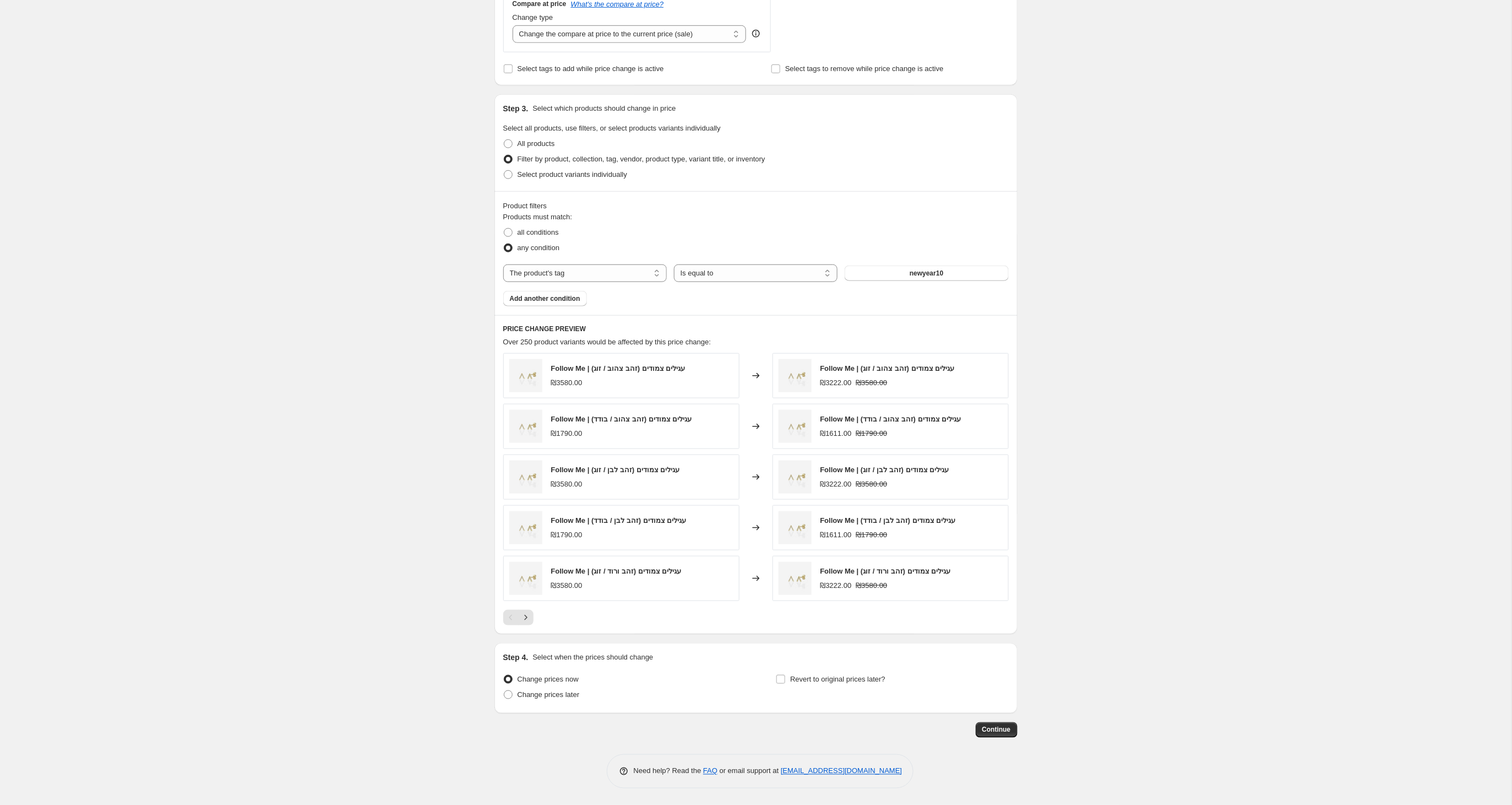
scroll to position [423, 0]
type input "Rosh Hashana 10%- בעקבות הביקוש"
click at [511, 694] on span at bounding box center [508, 694] width 9 height 9
click at [504, 691] on input "Change prices later" at bounding box center [504, 690] width 1 height 1
radio input "true"
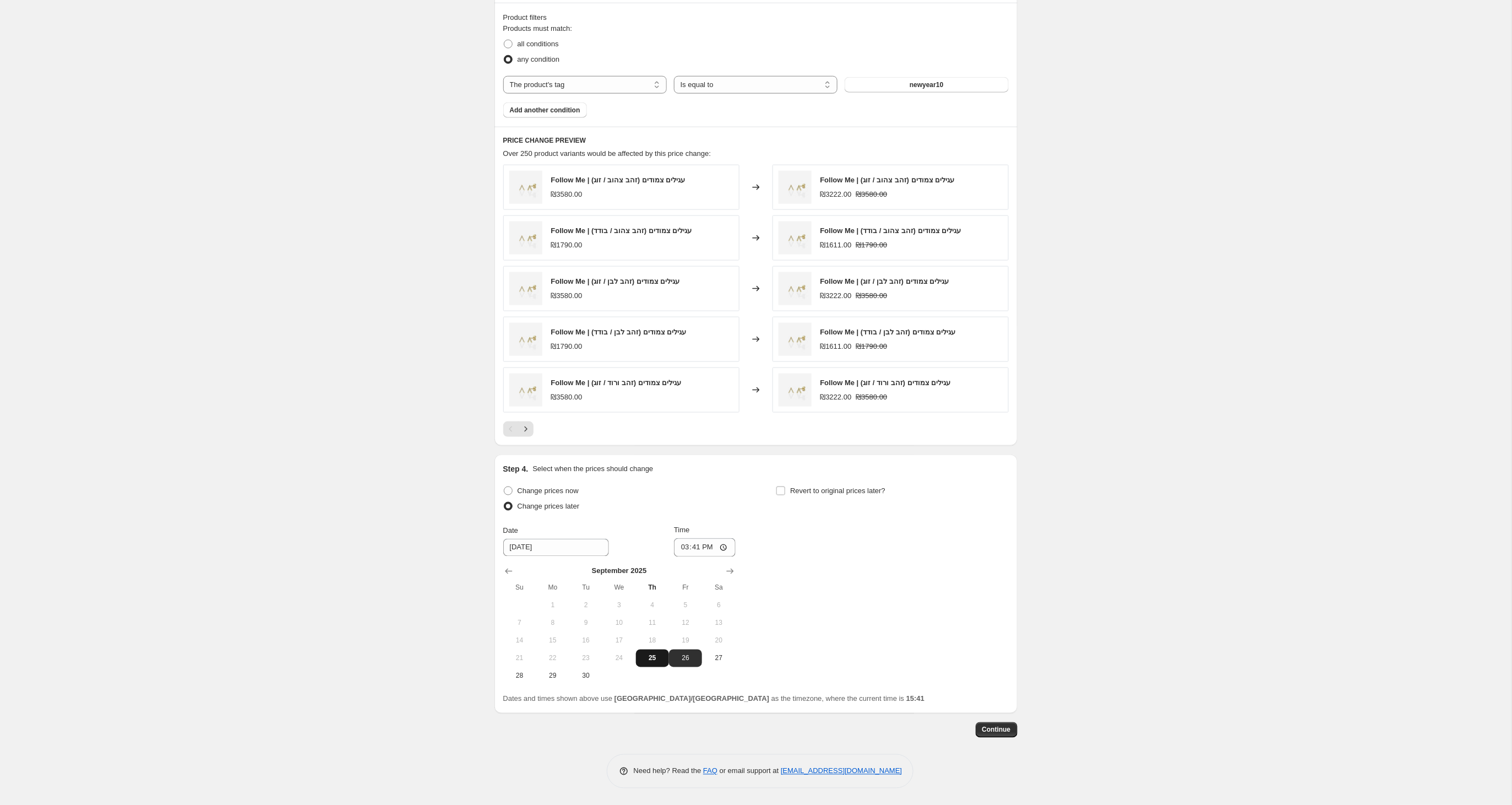
scroll to position [612, 0]
drag, startPoint x: 647, startPoint y: 662, endPoint x: 659, endPoint y: 651, distance: 16.3
click at [647, 662] on span "25" at bounding box center [653, 658] width 24 height 9
type input "9/25/2025"
click at [707, 550] on input "15:41" at bounding box center [704, 547] width 61 height 19
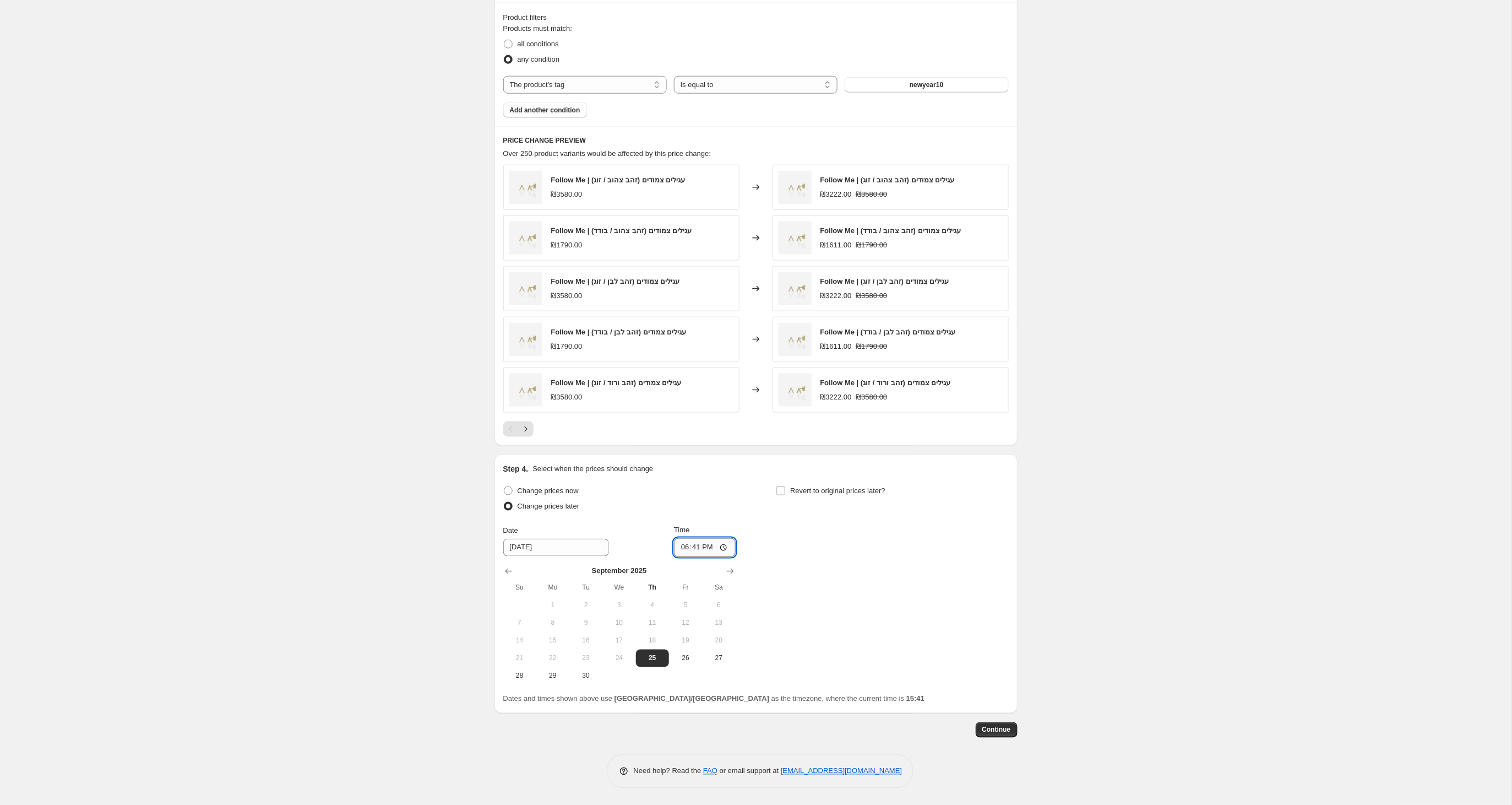
click at [727, 547] on input "18:41" at bounding box center [704, 547] width 61 height 19
type input "18:30"
click at [781, 489] on input "Revert to original prices later?" at bounding box center [780, 491] width 9 height 9
checkbox input "true"
click at [778, 570] on icon "Show previous month, September 2025" at bounding box center [782, 571] width 11 height 11
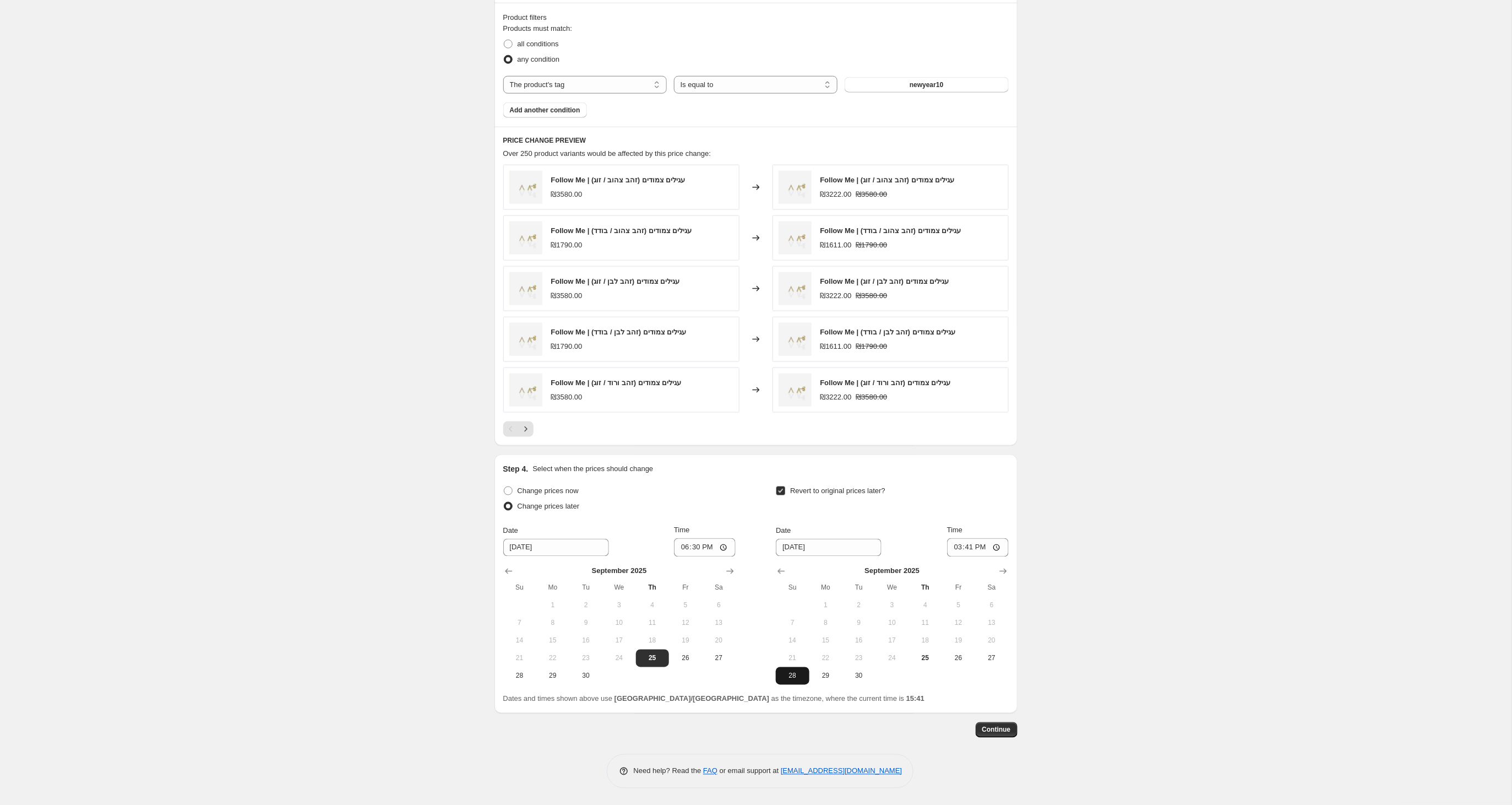
click at [794, 674] on span "28" at bounding box center [792, 675] width 24 height 9
type input "9/28/2025"
click at [981, 548] on input "15:41" at bounding box center [977, 547] width 61 height 19
click at [994, 544] on input "23:41" at bounding box center [977, 547] width 61 height 19
type input "23:55"
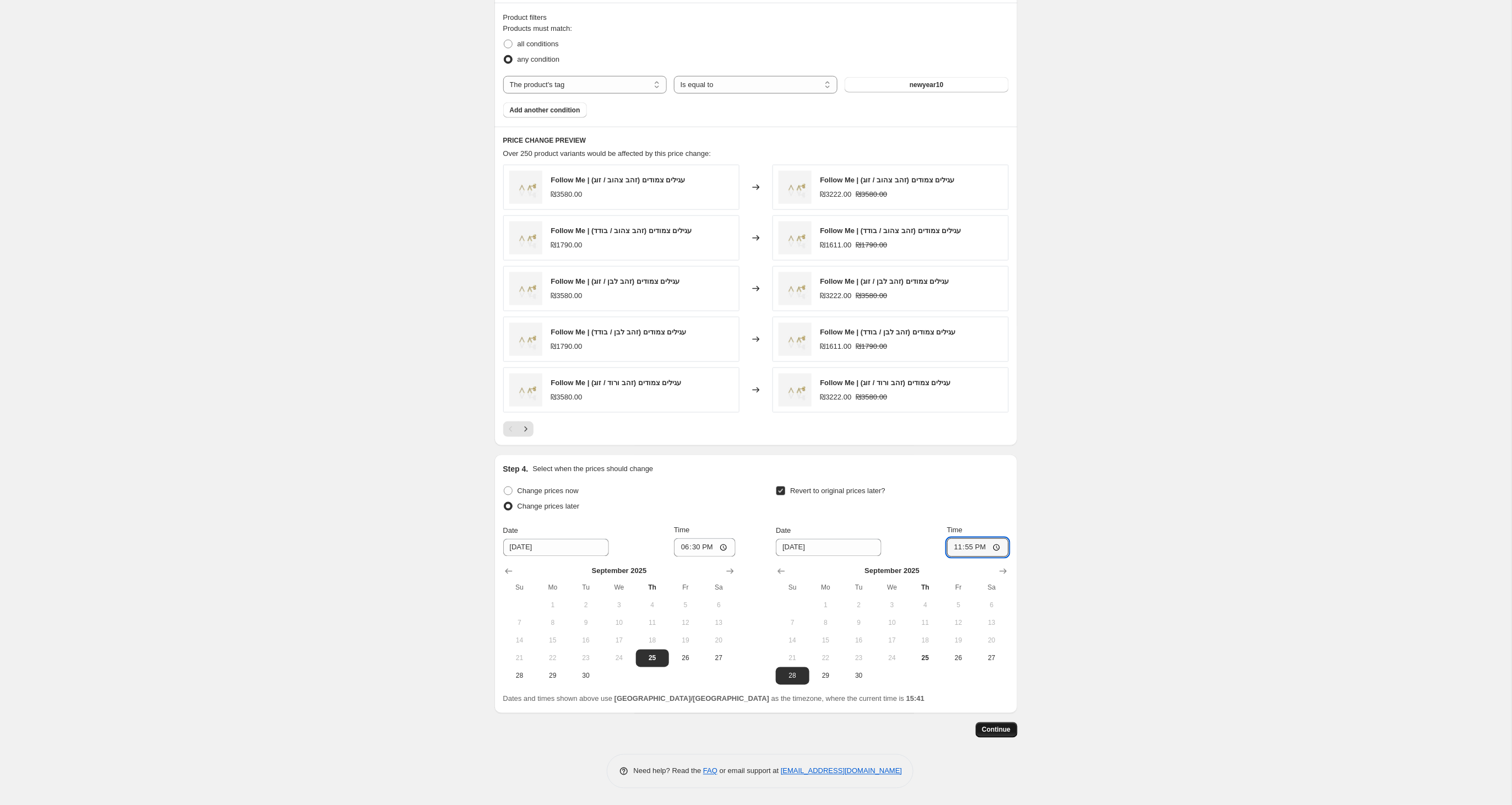
click at [987, 730] on span "Continue" at bounding box center [996, 730] width 29 height 9
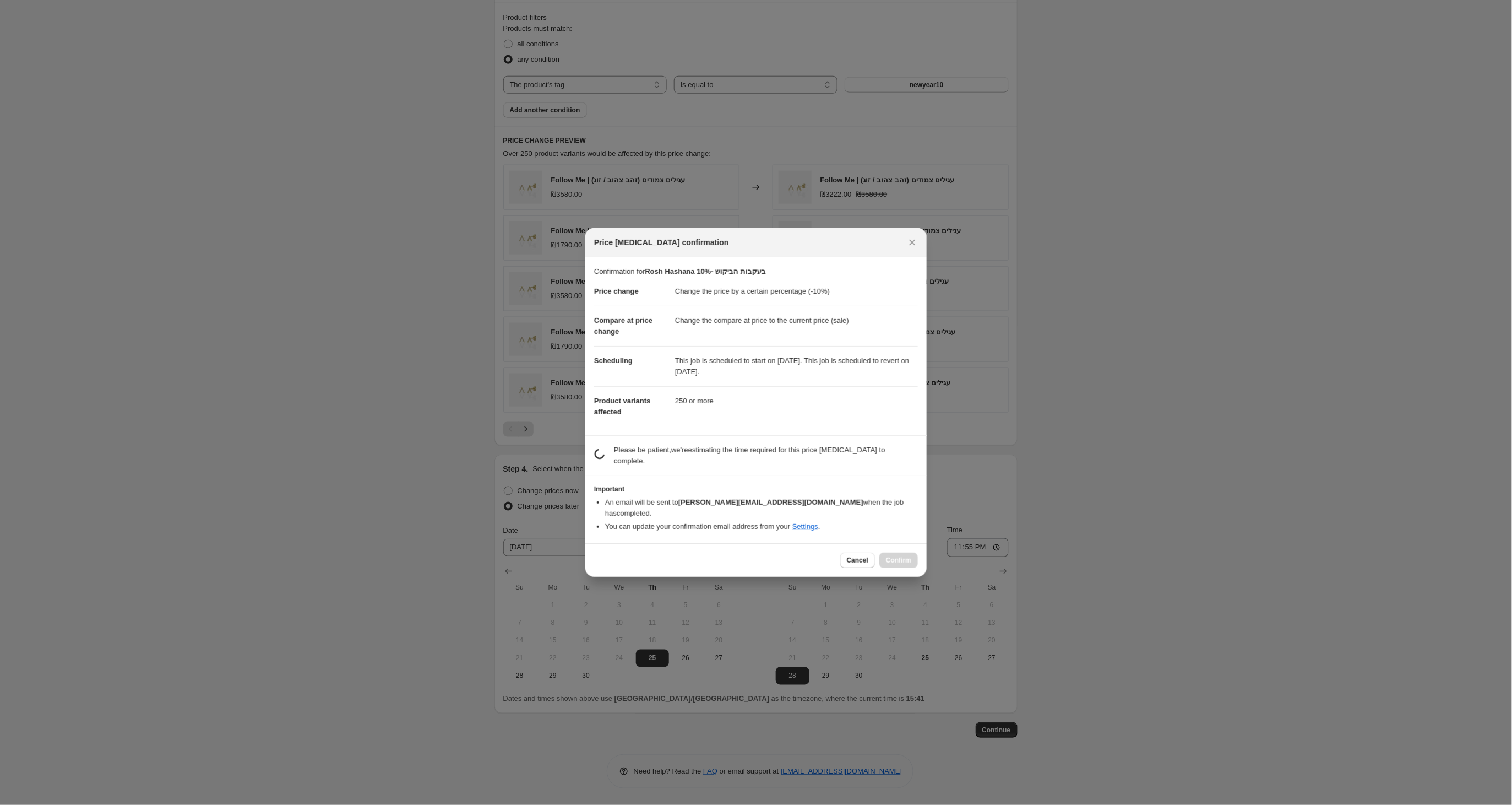
scroll to position [0, 0]
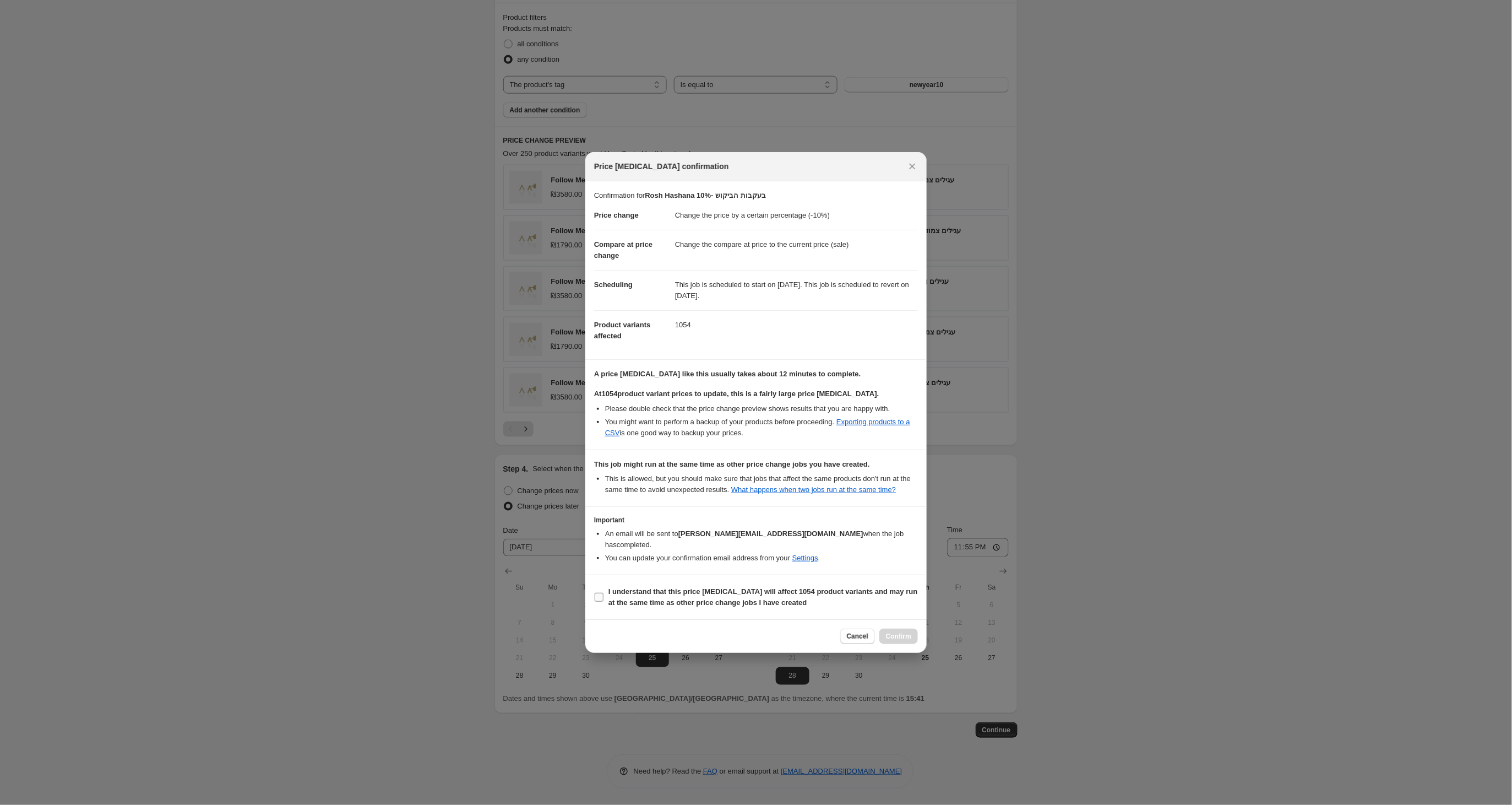
click at [600, 599] on input "I understand that this price change job will affect 1054 product variants and m…" at bounding box center [599, 597] width 9 height 9
checkbox input "true"
click at [911, 641] on button "Confirm" at bounding box center [898, 636] width 38 height 15
type input "Rosh Hashana 10%- בעקבות הביקוש"
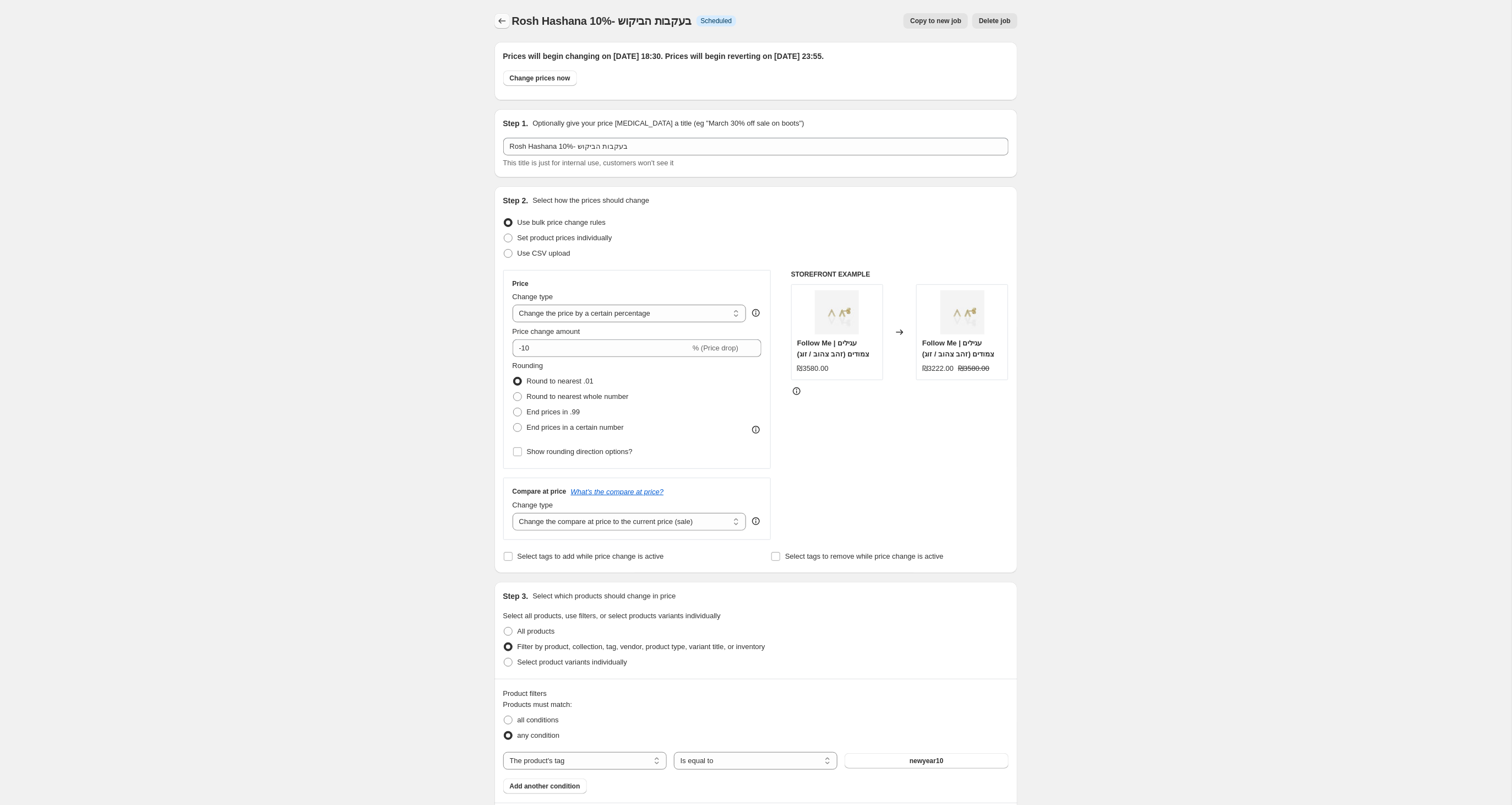
click at [504, 20] on icon "Price change jobs" at bounding box center [502, 21] width 11 height 11
